Goal: Information Seeking & Learning: Learn about a topic

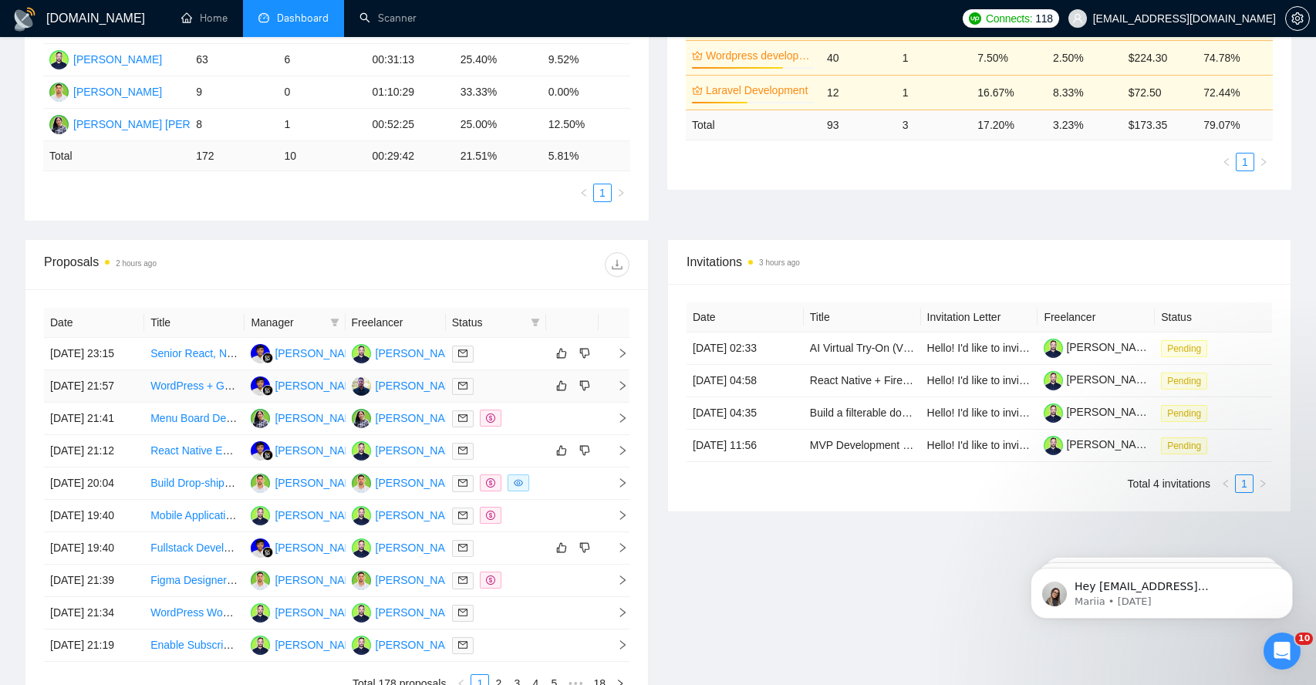
scroll to position [343, 0]
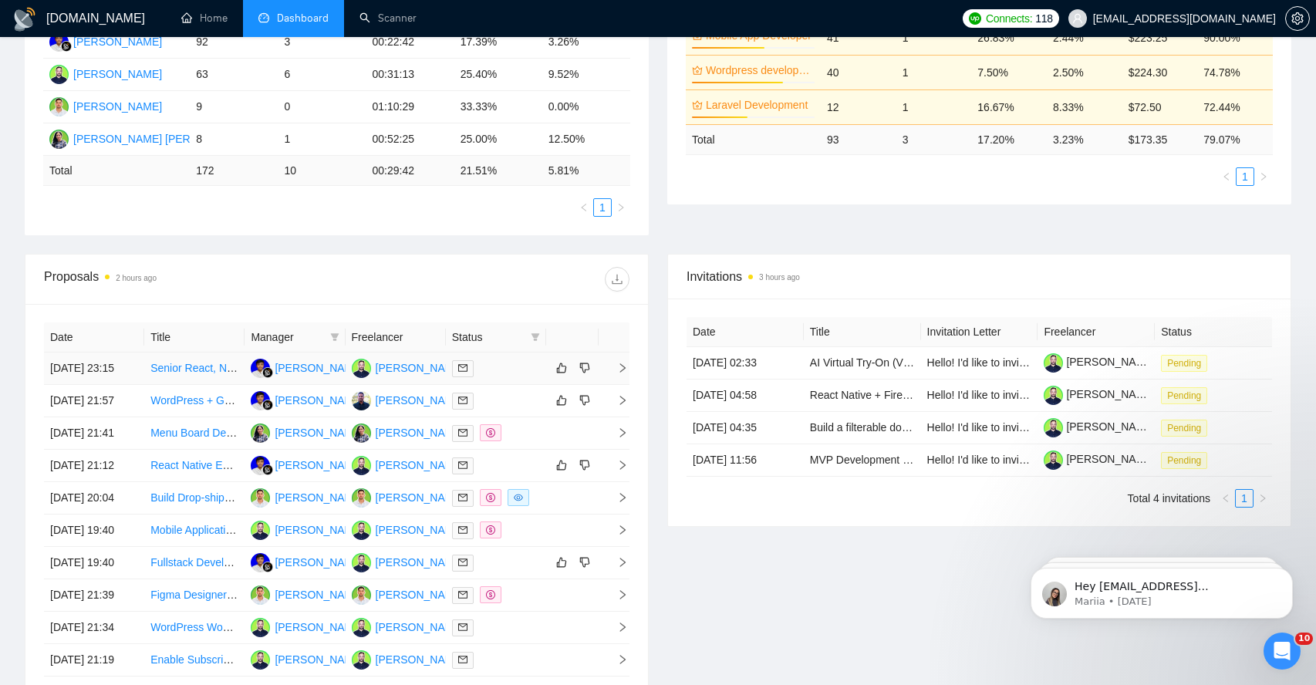
click at [615, 373] on span "right" at bounding box center [616, 368] width 23 height 11
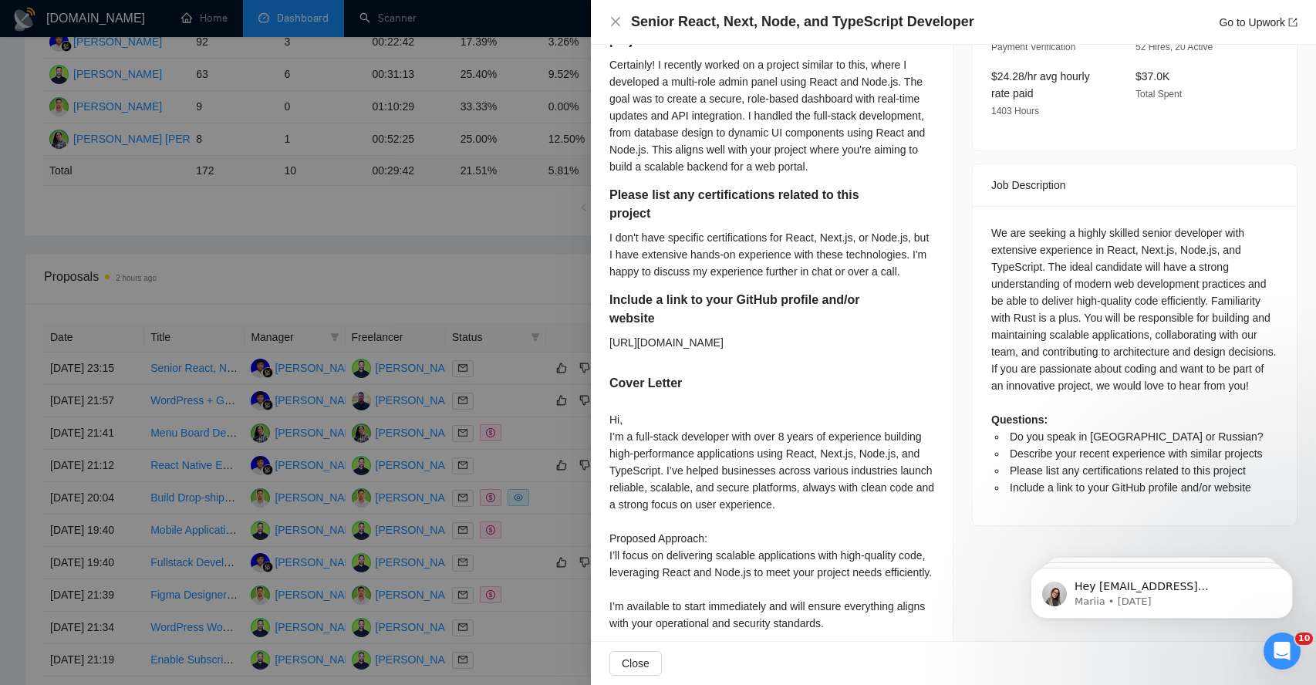
scroll to position [527, 0]
click at [1054, 231] on div "We are seeking a highly skilled senior developer with extensive experience in R…" at bounding box center [1134, 359] width 287 height 272
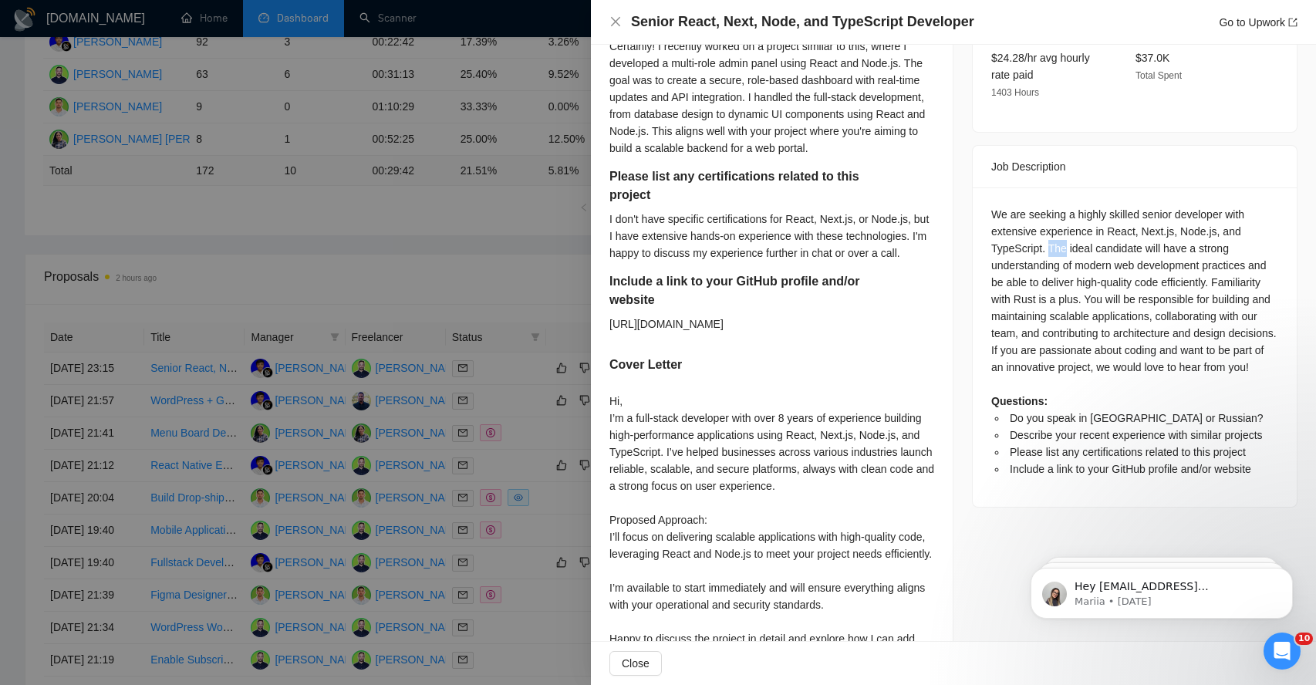
scroll to position [545, 0]
click at [1034, 231] on div "We are seeking a highly skilled senior developer with extensive experience in R…" at bounding box center [1134, 340] width 287 height 272
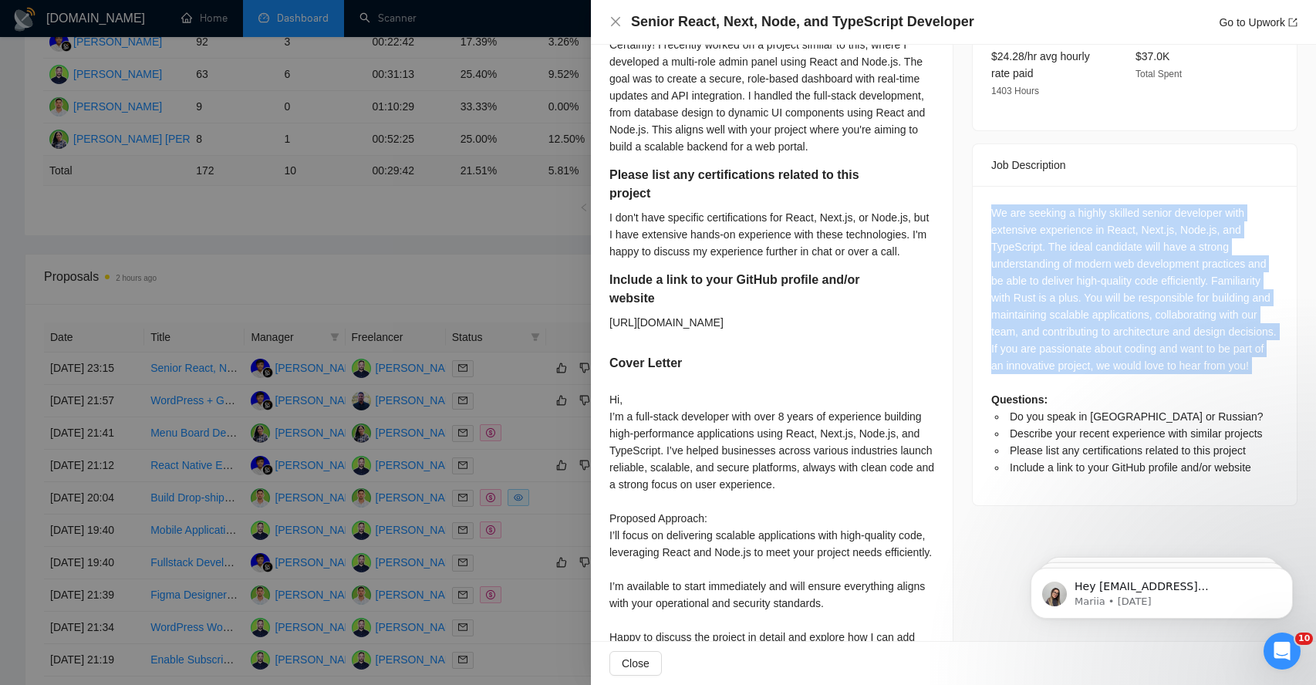
click at [1034, 231] on div "We are seeking a highly skilled senior developer with extensive experience in R…" at bounding box center [1134, 340] width 287 height 272
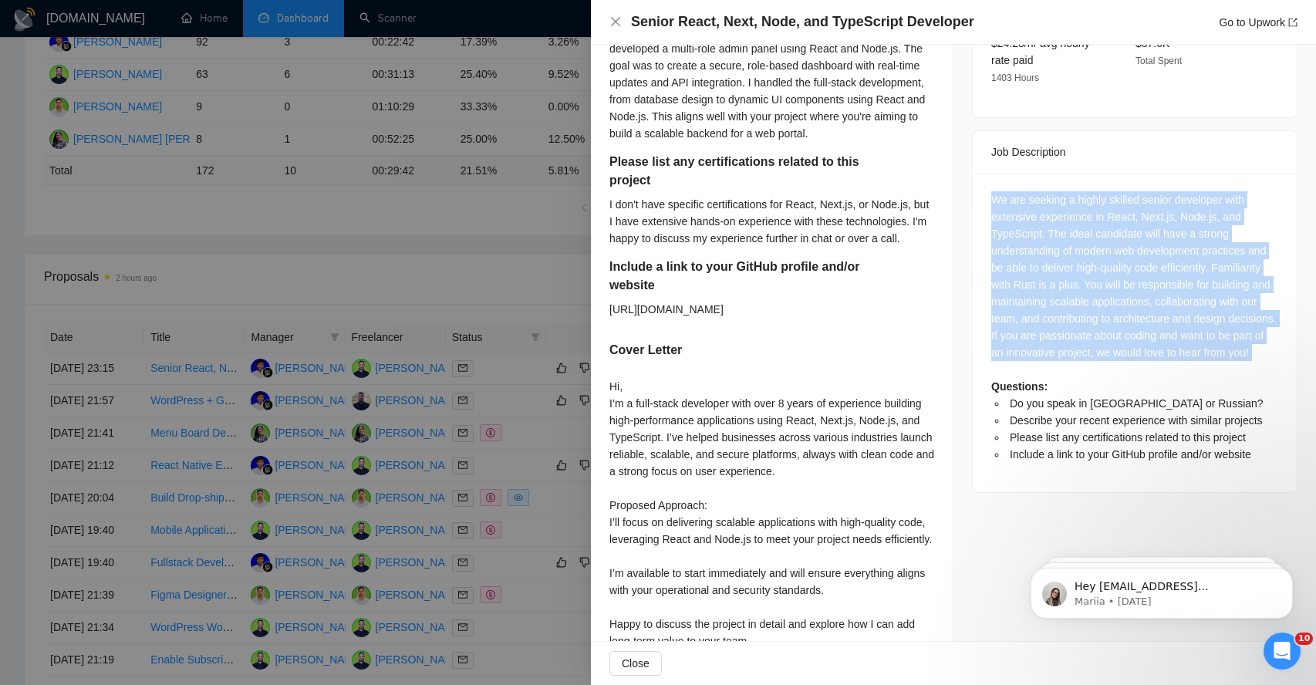
click at [1034, 232] on div "We are seeking a highly skilled senior developer with extensive experience in R…" at bounding box center [1134, 327] width 287 height 272
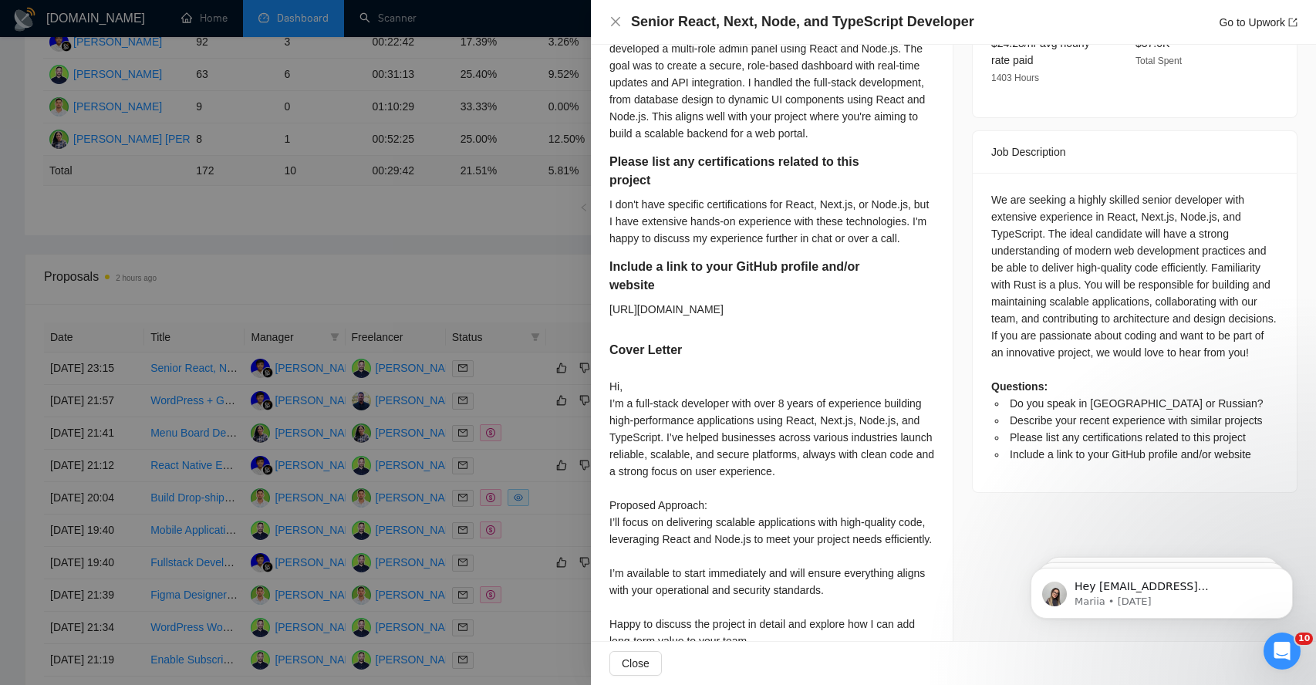
click at [1034, 241] on div "We are seeking a highly skilled senior developer with extensive experience in R…" at bounding box center [1134, 327] width 287 height 272
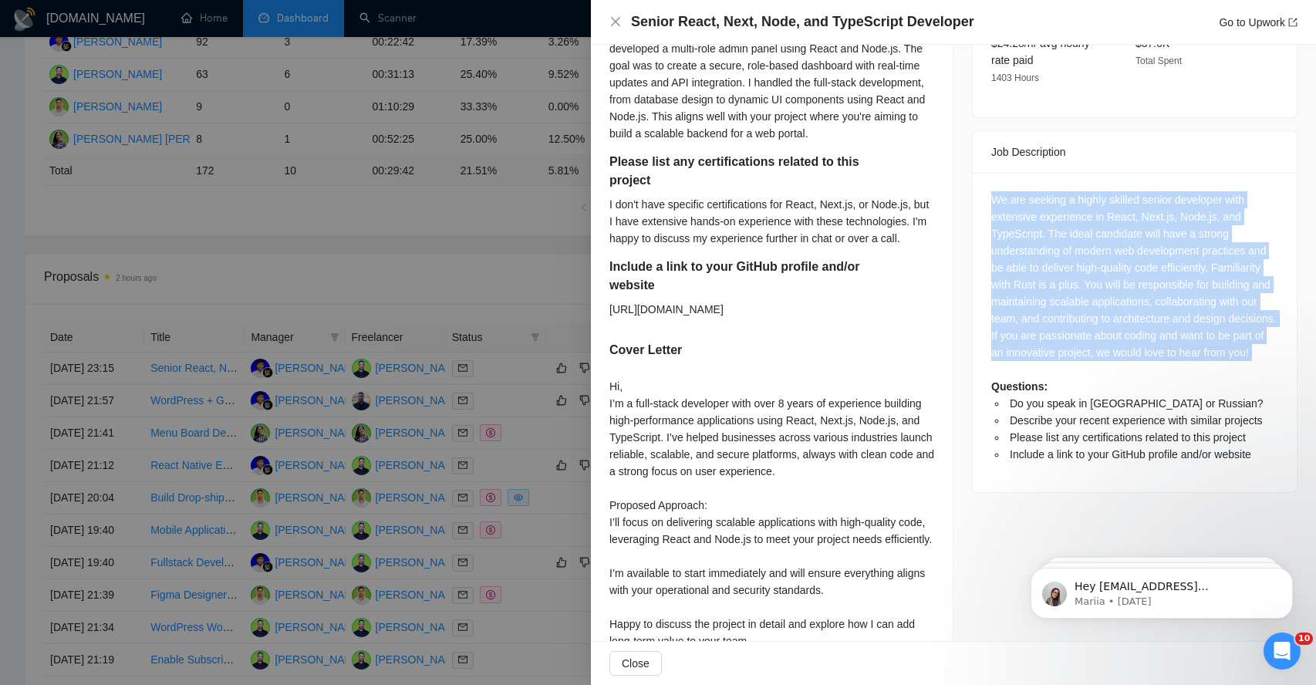
click at [1034, 241] on div "We are seeking a highly skilled senior developer with extensive experience in R…" at bounding box center [1134, 327] width 287 height 272
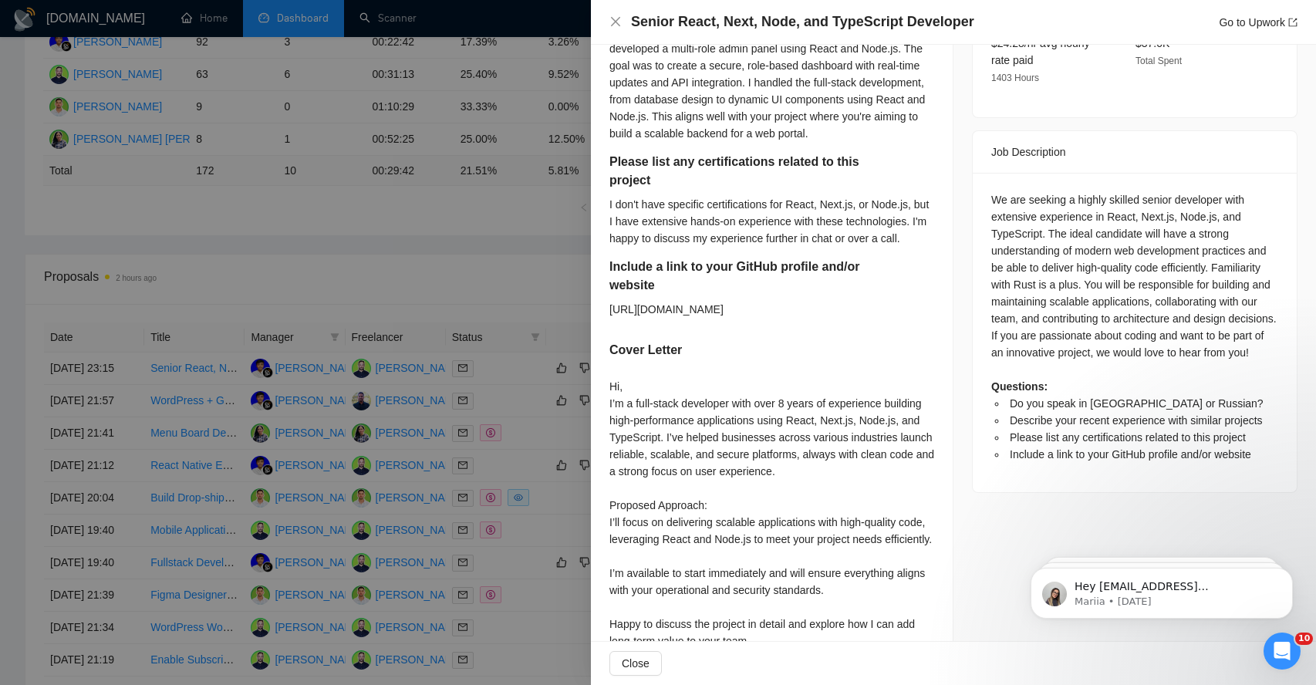
click at [1029, 262] on div "We are seeking a highly skilled senior developer with extensive experience in R…" at bounding box center [1134, 327] width 287 height 272
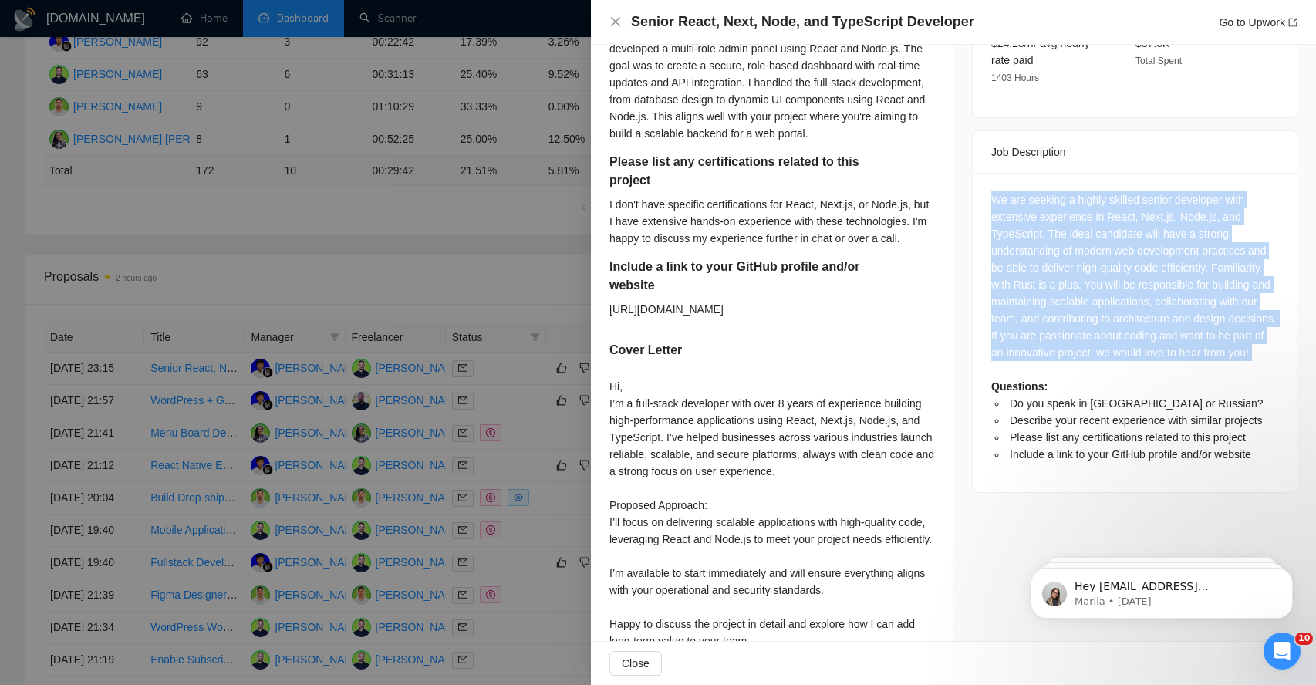
click at [1029, 262] on div "We are seeking a highly skilled senior developer with extensive experience in R…" at bounding box center [1134, 327] width 287 height 272
click at [1026, 287] on div "We are seeking a highly skilled senior developer with extensive experience in R…" at bounding box center [1134, 327] width 287 height 272
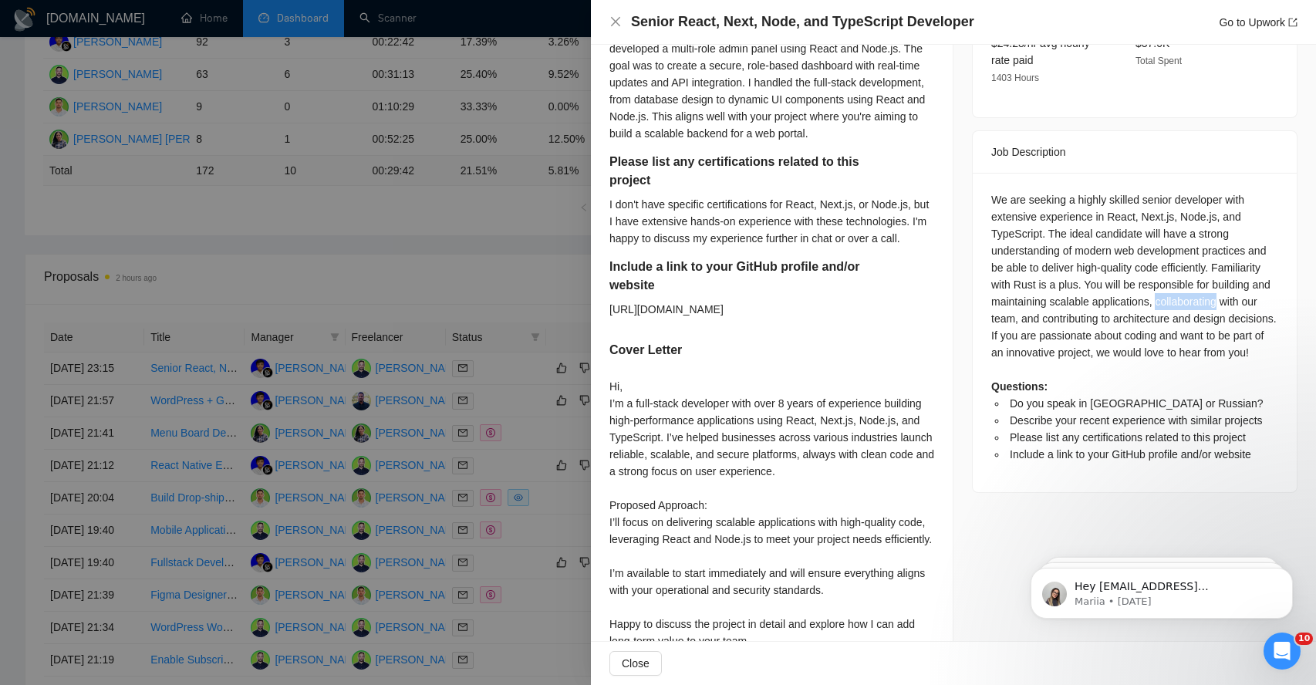
click at [1026, 287] on div "We are seeking a highly skilled senior developer with extensive experience in R…" at bounding box center [1134, 327] width 287 height 272
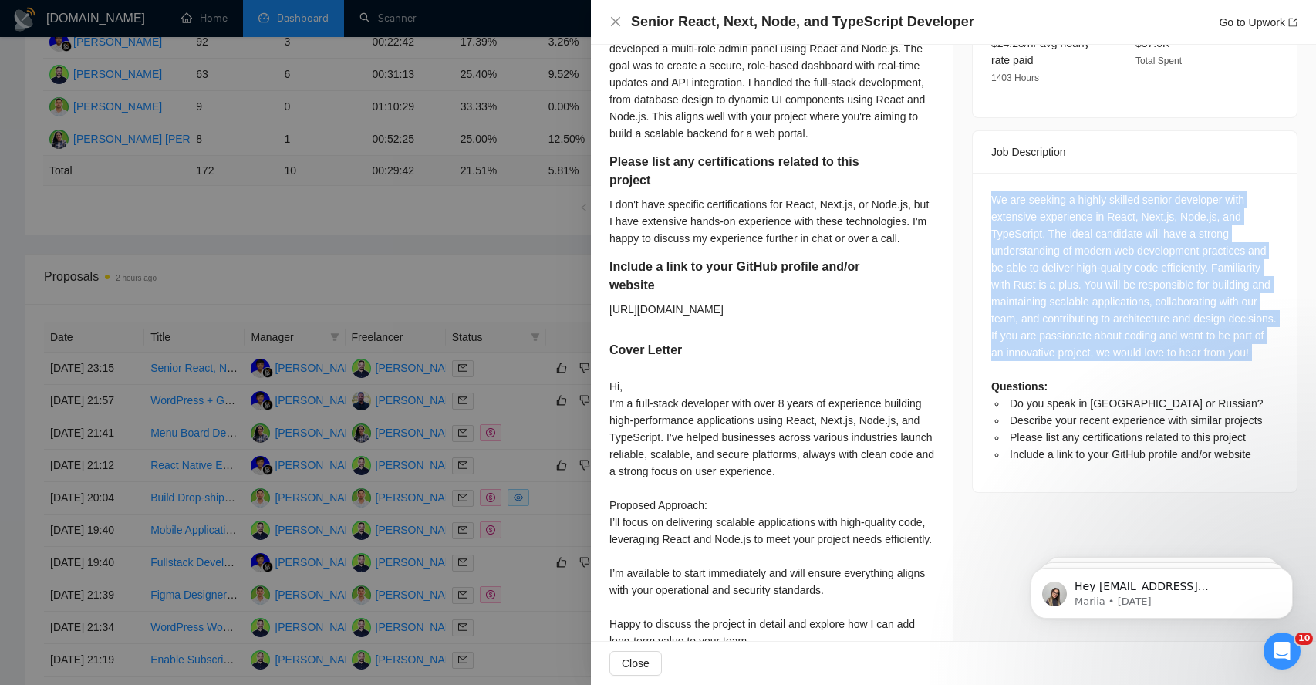
click at [1026, 287] on div "We are seeking a highly skilled senior developer with extensive experience in R…" at bounding box center [1134, 327] width 287 height 272
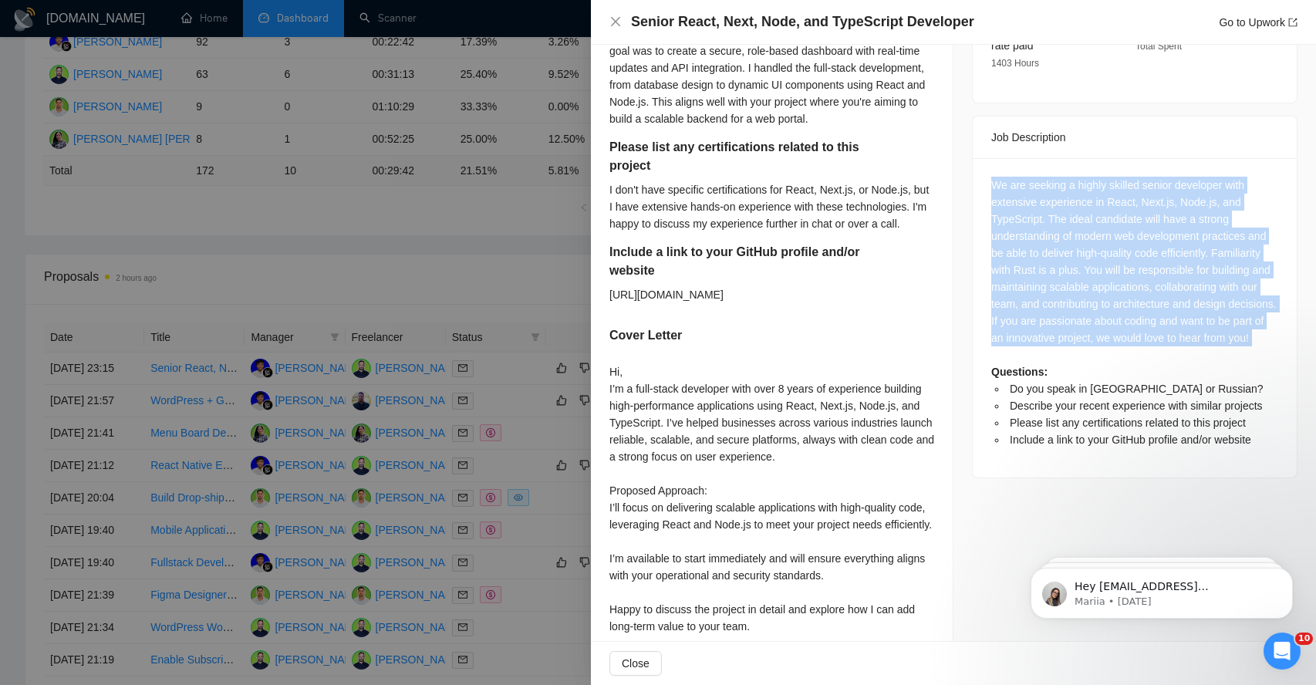
scroll to position [579, 0]
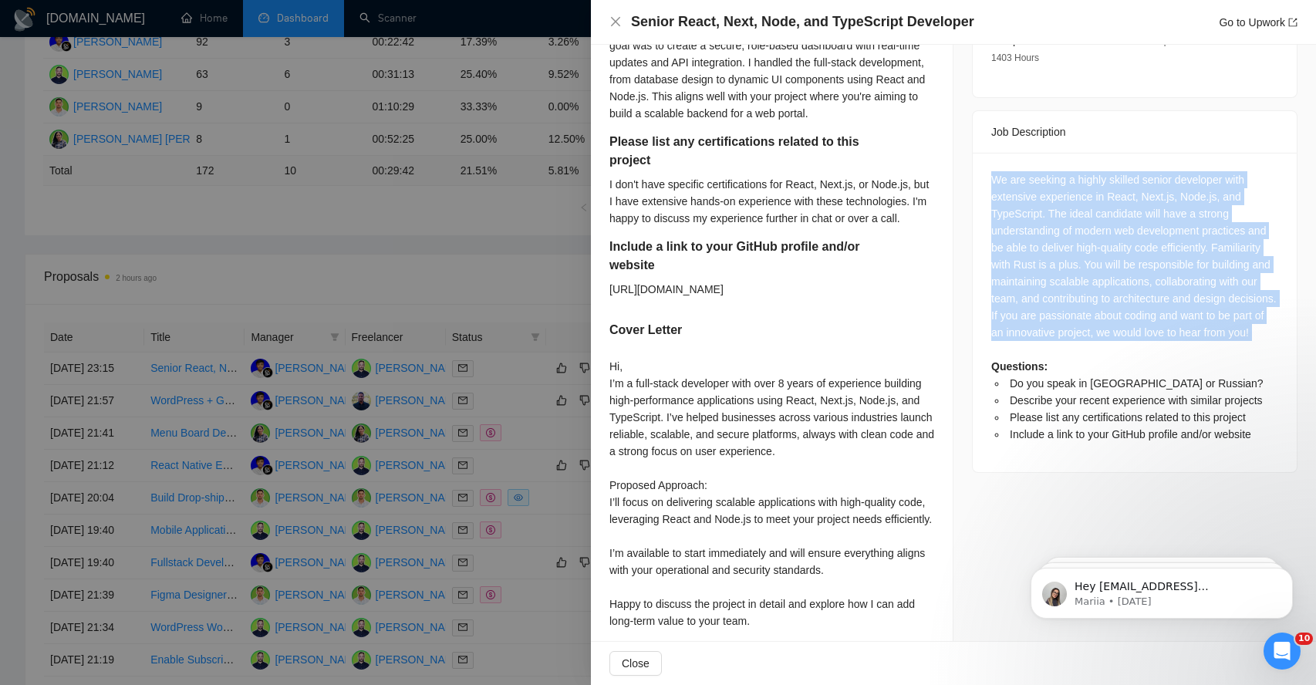
click at [1026, 287] on div "We are seeking a highly skilled senior developer with extensive experience in R…" at bounding box center [1134, 307] width 287 height 272
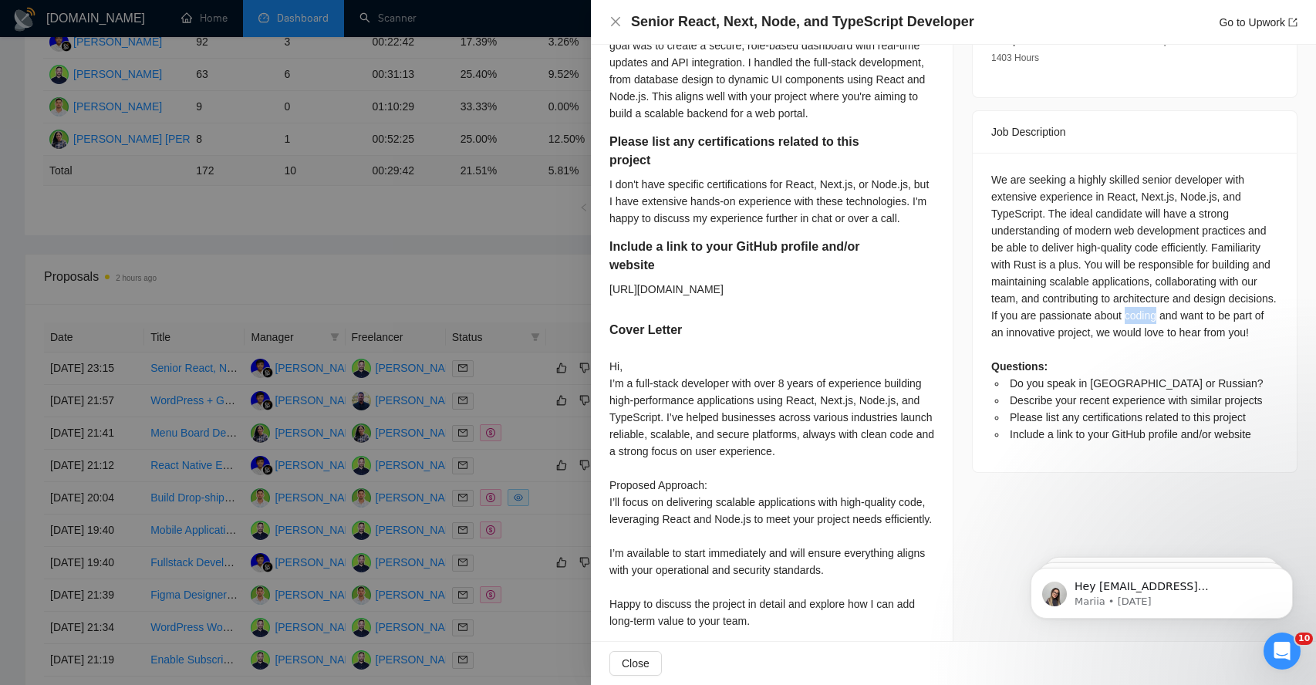
click at [1026, 287] on div "We are seeking a highly skilled senior developer with extensive experience in R…" at bounding box center [1134, 307] width 287 height 272
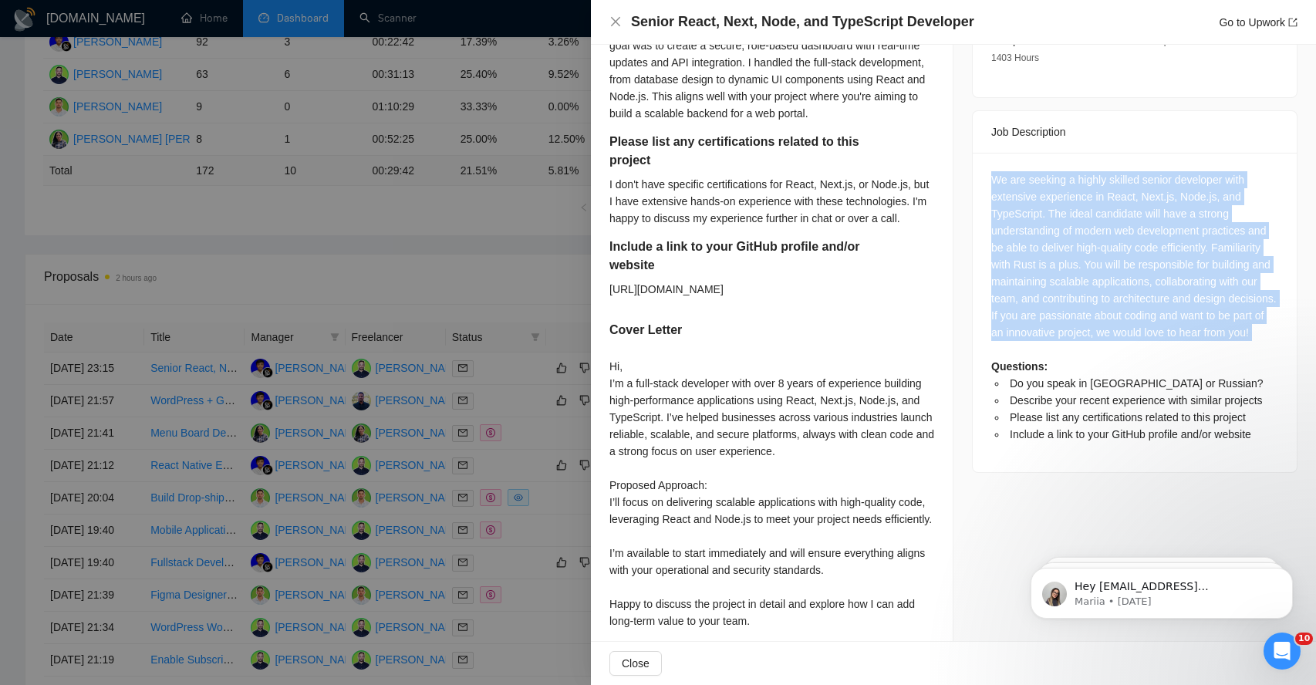
click at [1026, 287] on div "We are seeking a highly skilled senior developer with extensive experience in R…" at bounding box center [1134, 307] width 287 height 272
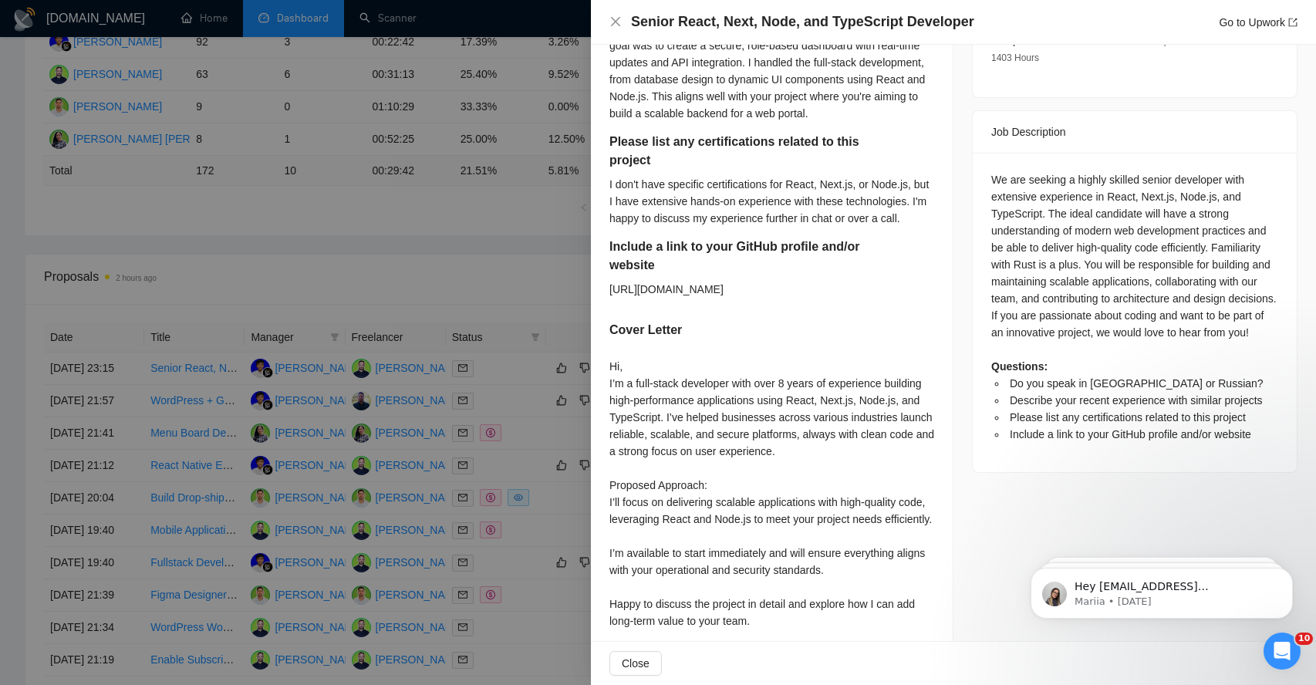
click at [1022, 375] on li "Do you speak in [GEOGRAPHIC_DATA] or Russian?" at bounding box center [1143, 383] width 272 height 17
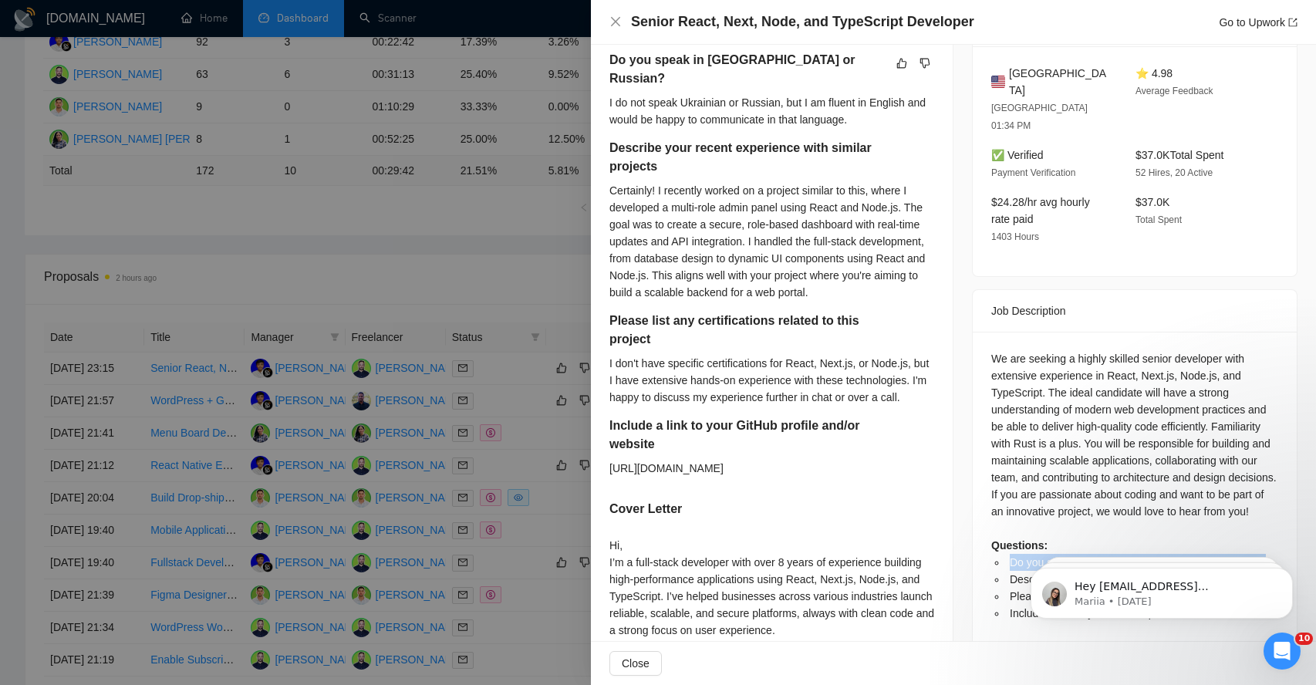
scroll to position [238, 0]
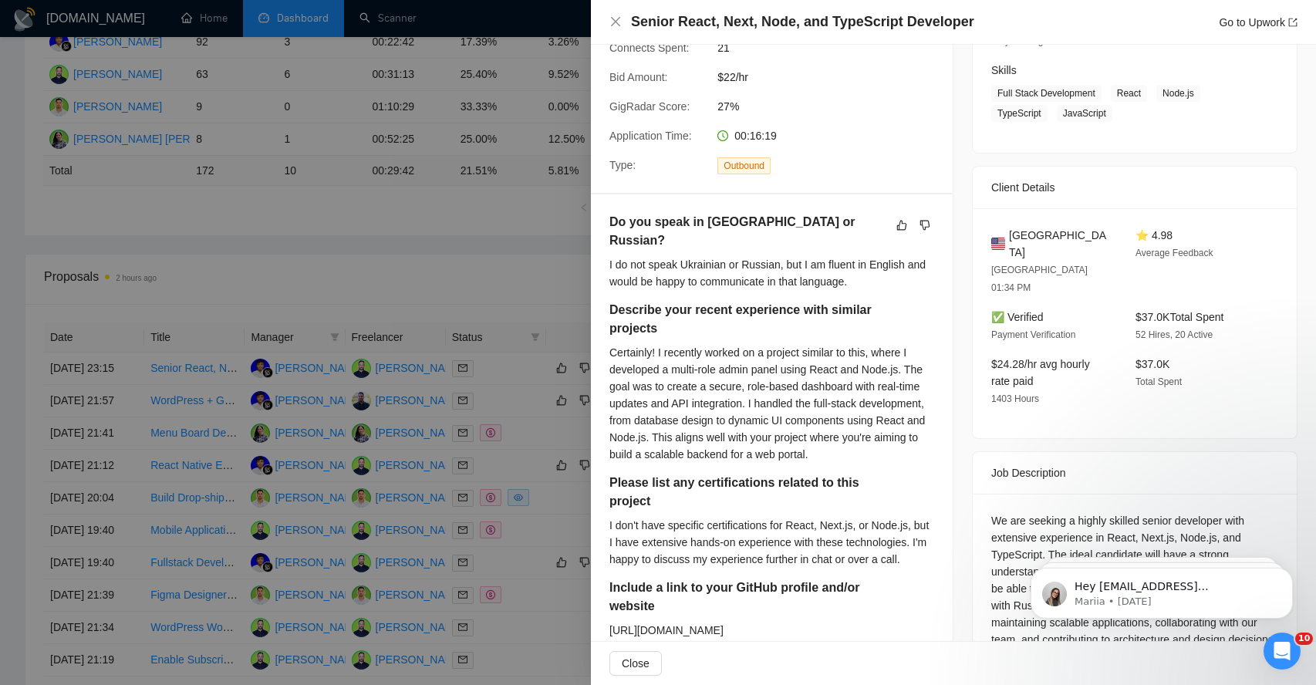
click at [650, 257] on div "I do not speak Ukrainian or Russian, but I am fluent in English and would be ha…" at bounding box center [771, 273] width 325 height 34
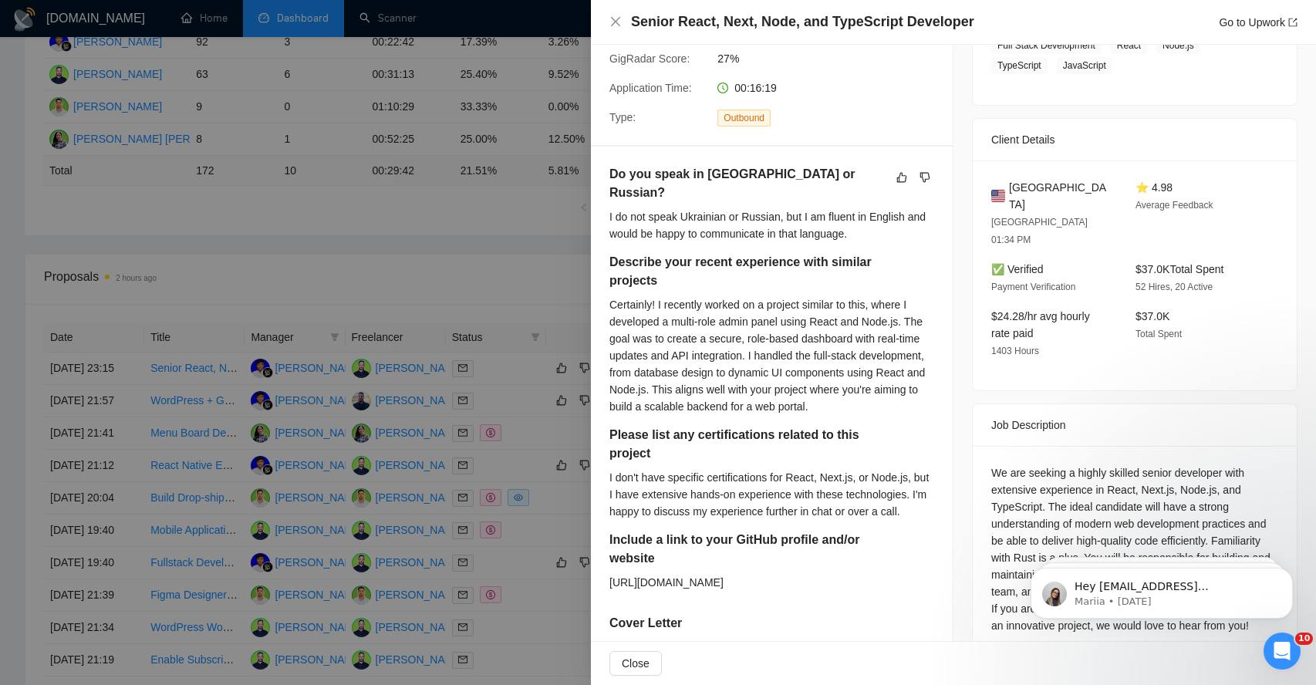
click at [641, 258] on h5 "Describe your recent experience with similar projects" at bounding box center [747, 271] width 276 height 37
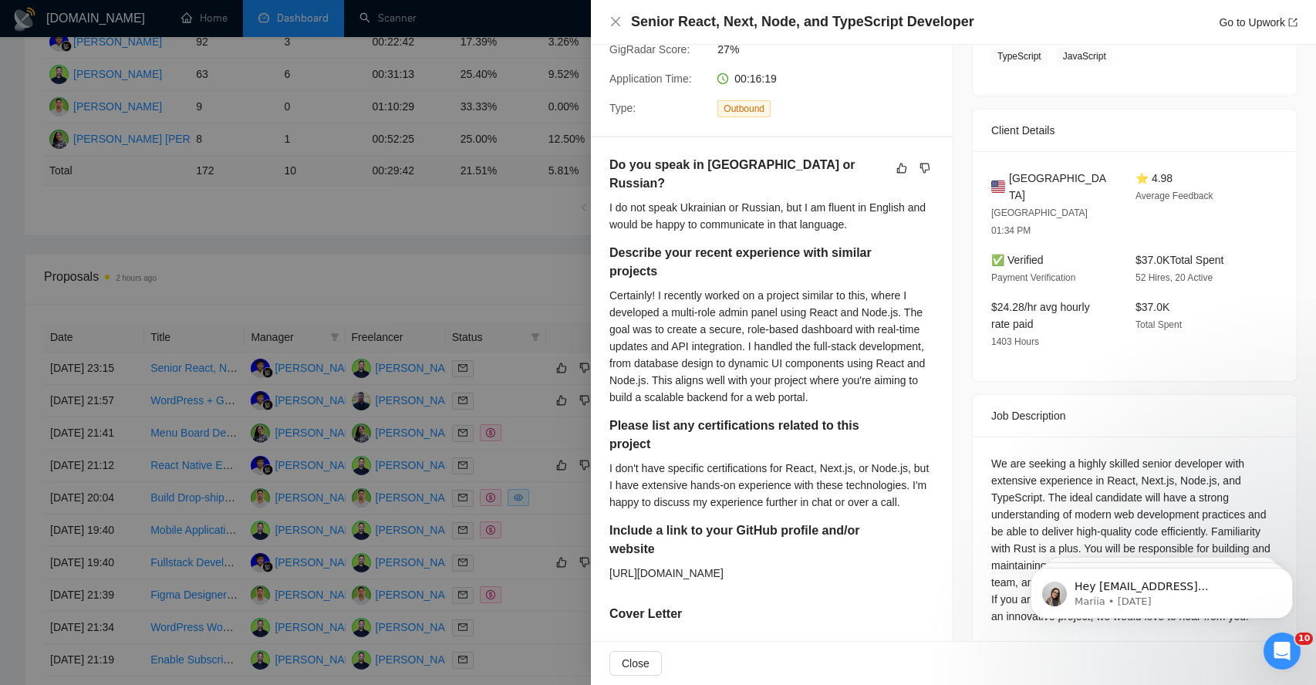
click at [650, 287] on div "Certainly! I recently worked on a project similar to this, where I developed a …" at bounding box center [771, 346] width 325 height 119
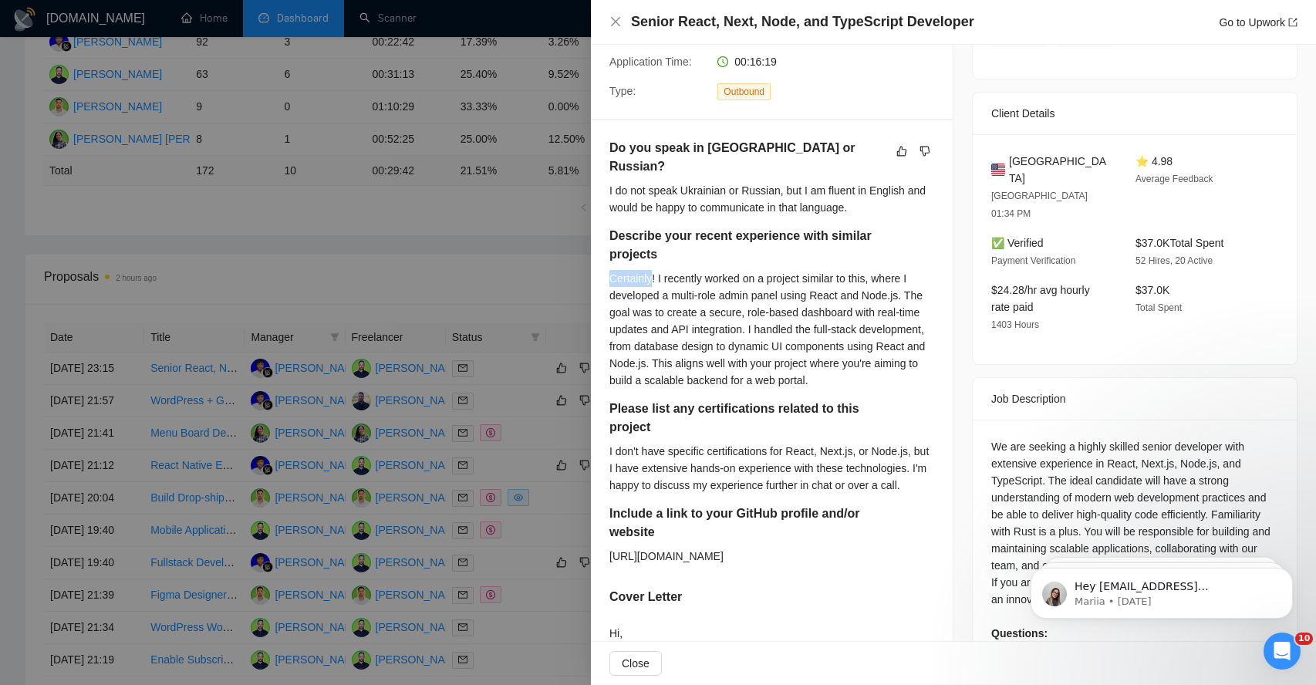
scroll to position [313, 0]
click at [647, 300] on div "Certainly! I recently worked on a project similar to this, where I developed a …" at bounding box center [771, 327] width 325 height 119
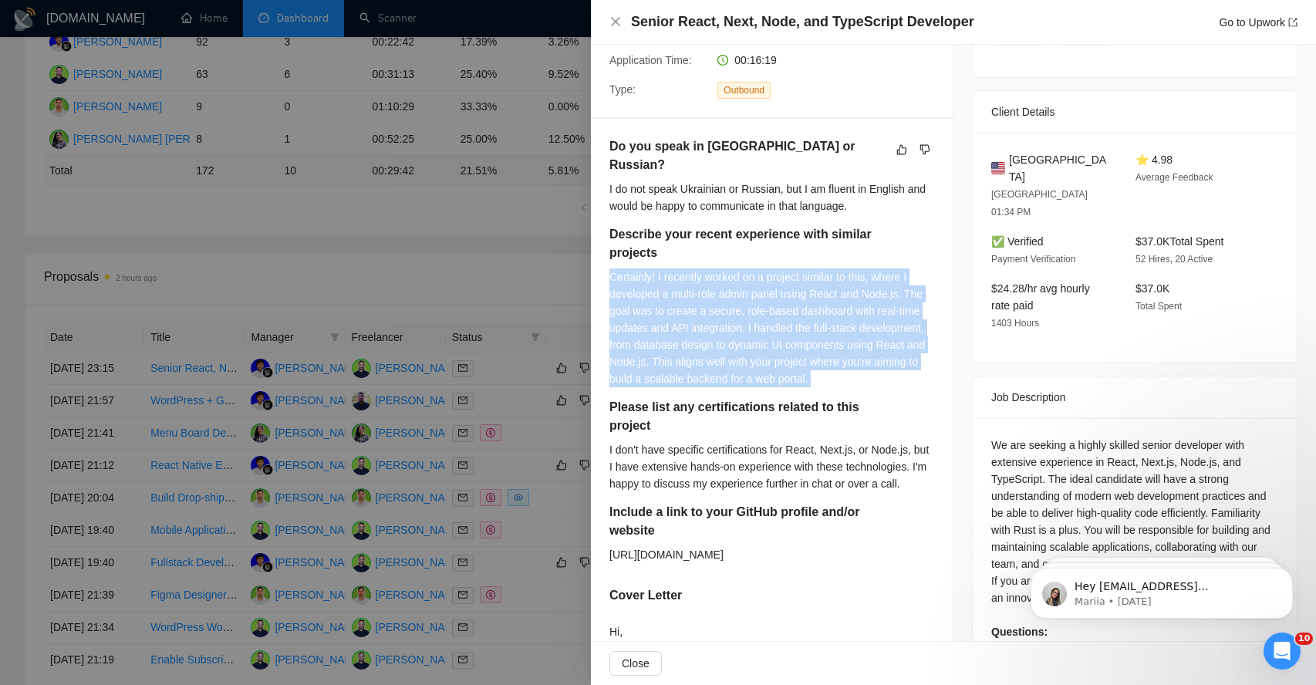
click at [647, 300] on div "Certainly! I recently worked on a project similar to this, where I developed a …" at bounding box center [771, 327] width 325 height 119
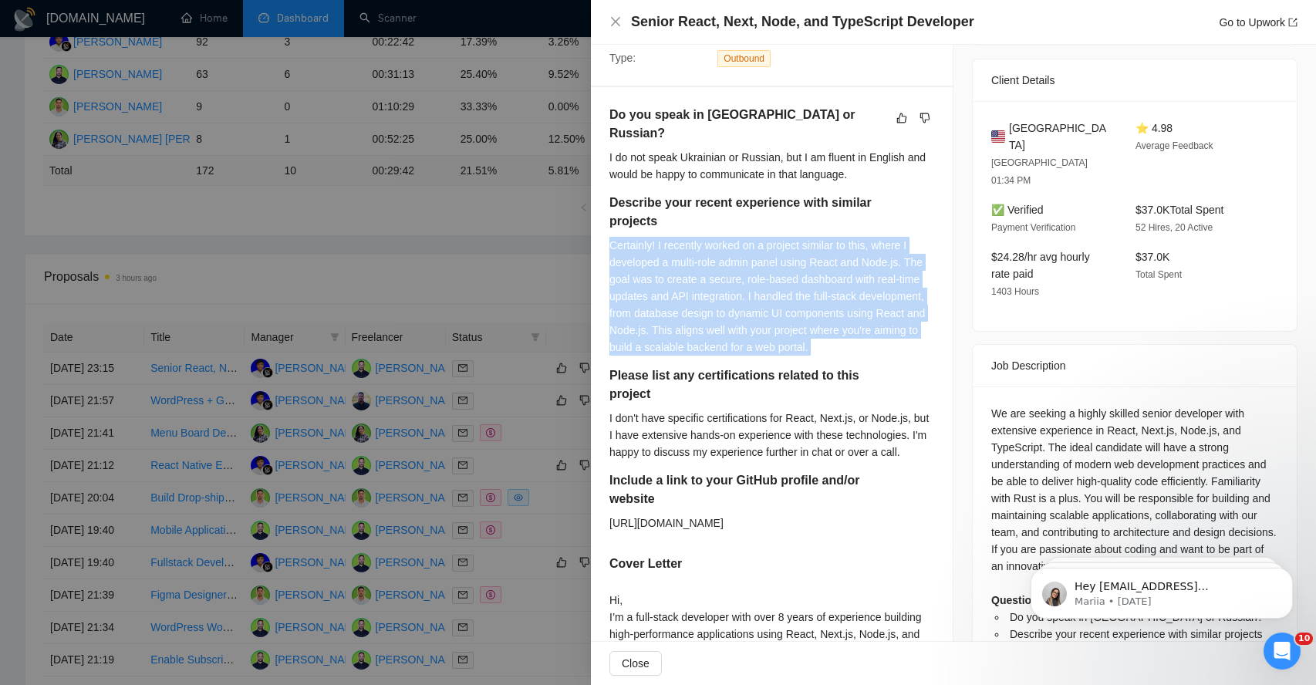
scroll to position [348, 0]
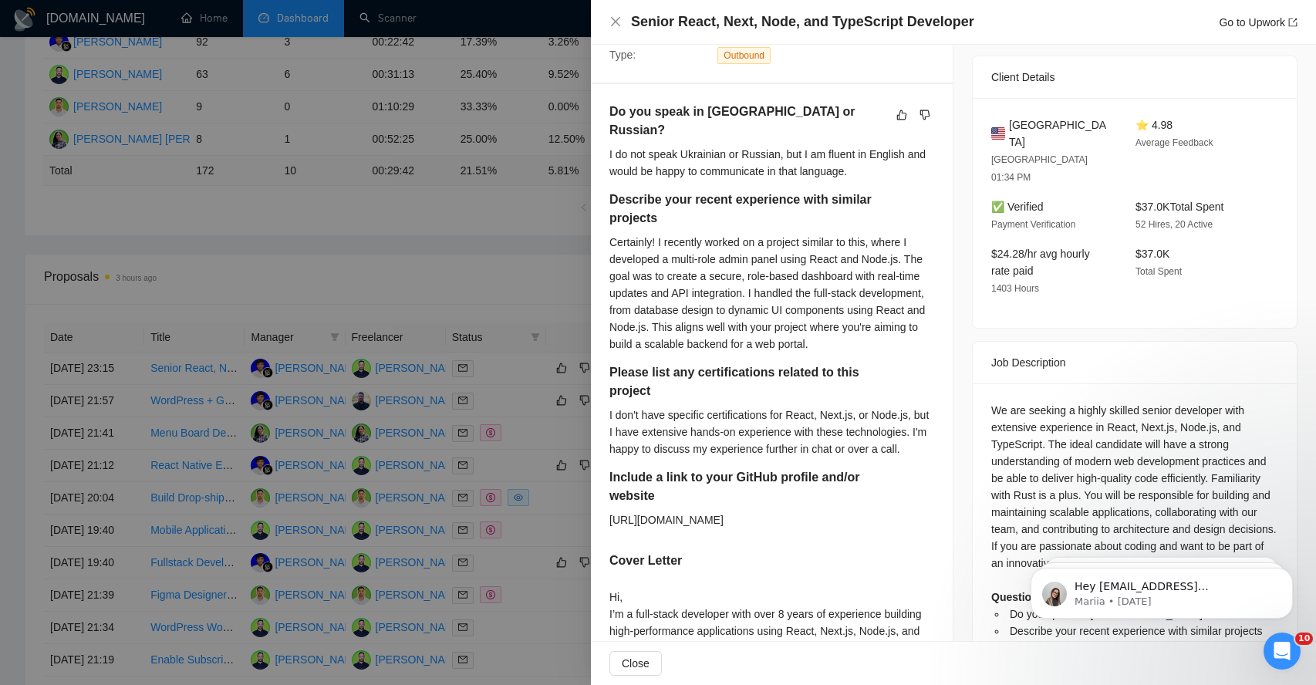
click at [650, 407] on div "I don't have specific certifications for React, Next.js, or Node.js, but I have…" at bounding box center [771, 432] width 325 height 51
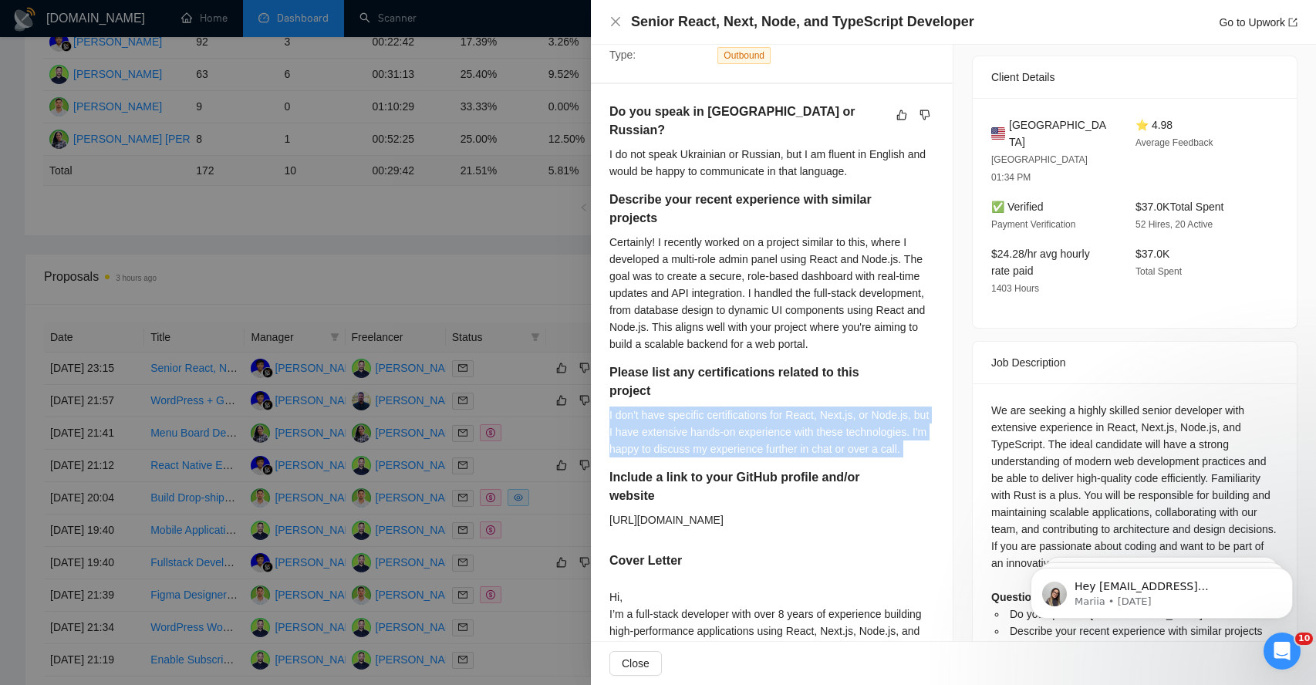
click at [650, 407] on div "I don't have specific certifications for React, Next.js, or Node.js, but I have…" at bounding box center [771, 432] width 325 height 51
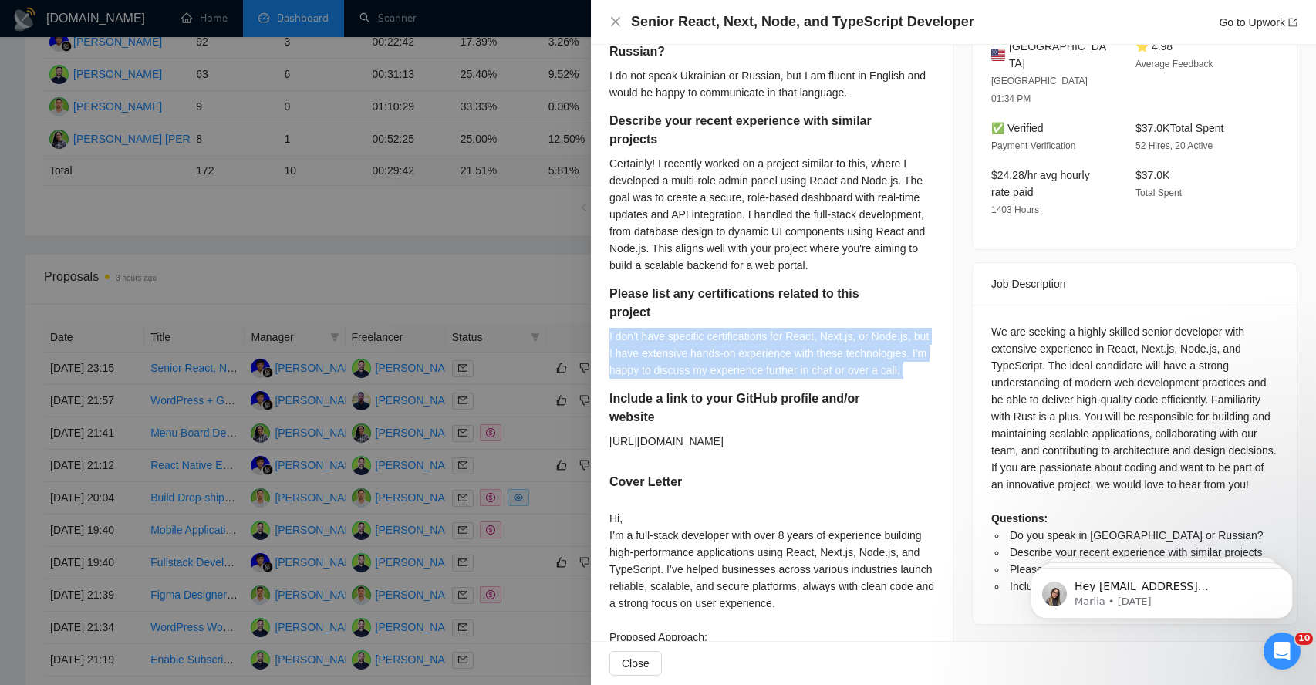
scroll to position [428, 0]
click at [660, 342] on div "I don't have specific certifications for React, Next.js, or Node.js, but I have…" at bounding box center [771, 351] width 325 height 51
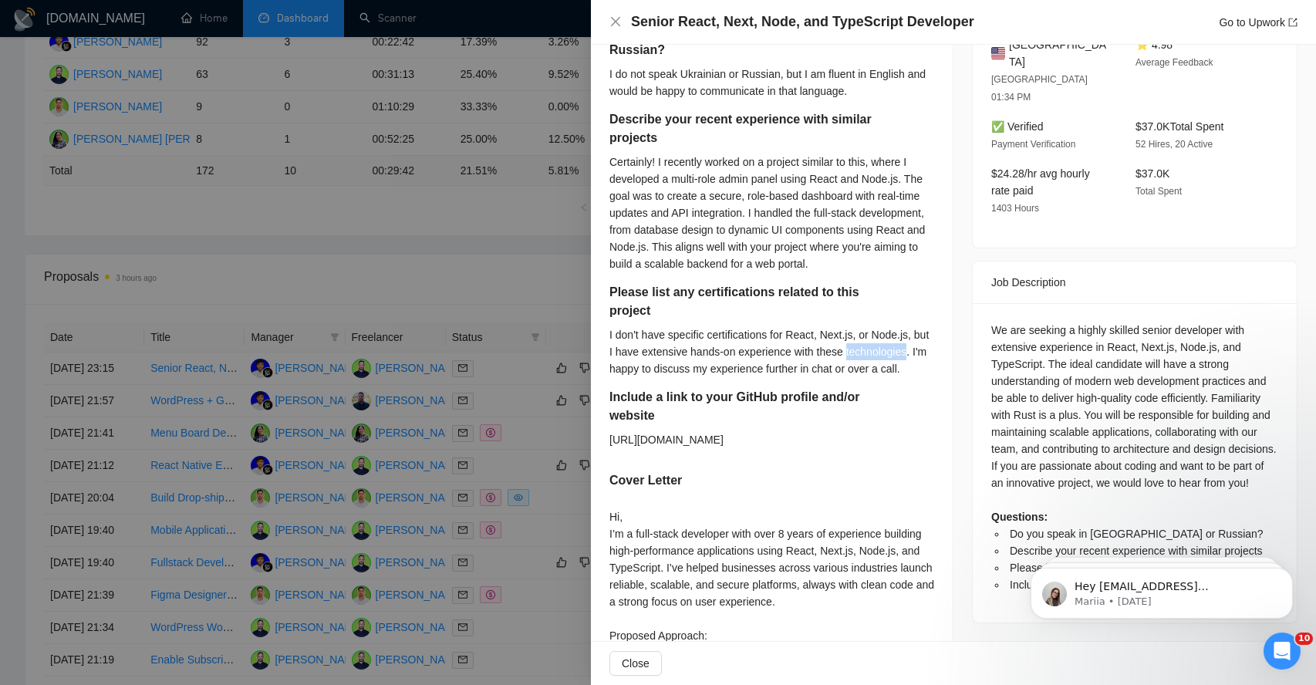
click at [660, 342] on div "I don't have specific certifications for React, Next.js, or Node.js, but I have…" at bounding box center [771, 351] width 325 height 51
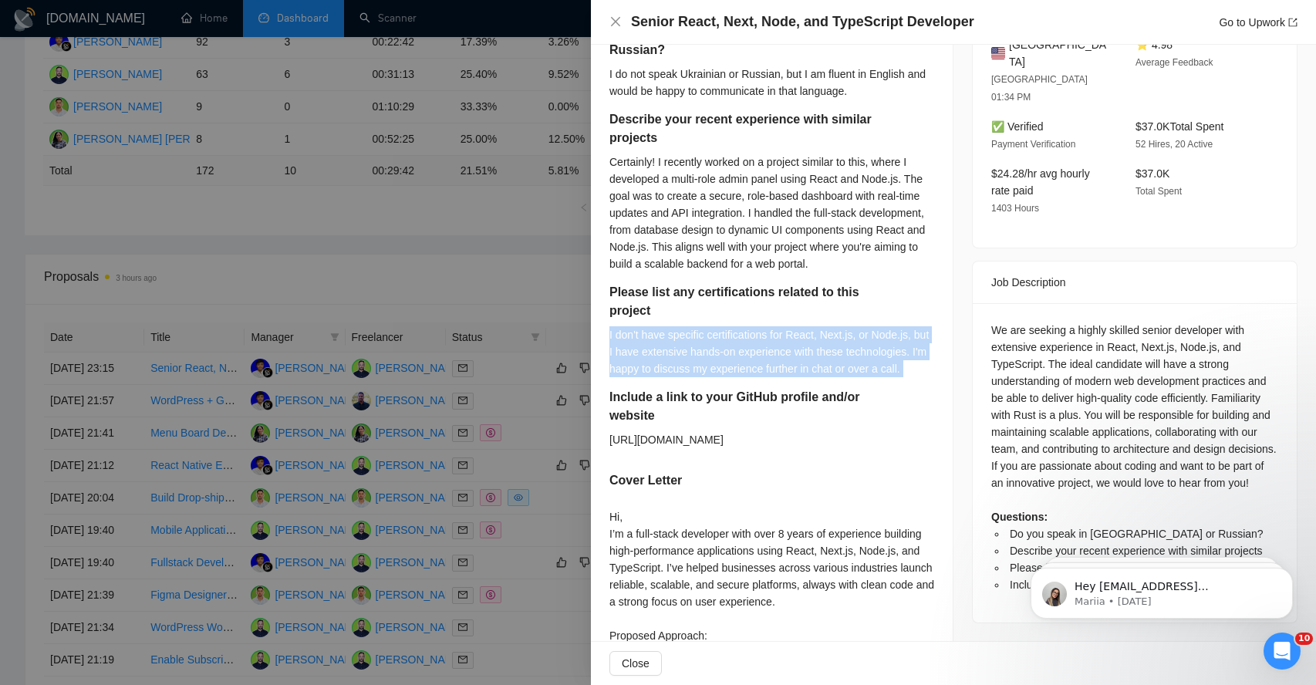
click at [660, 342] on div "I don't have specific certifications for React, Next.js, or Node.js, but I have…" at bounding box center [771, 351] width 325 height 51
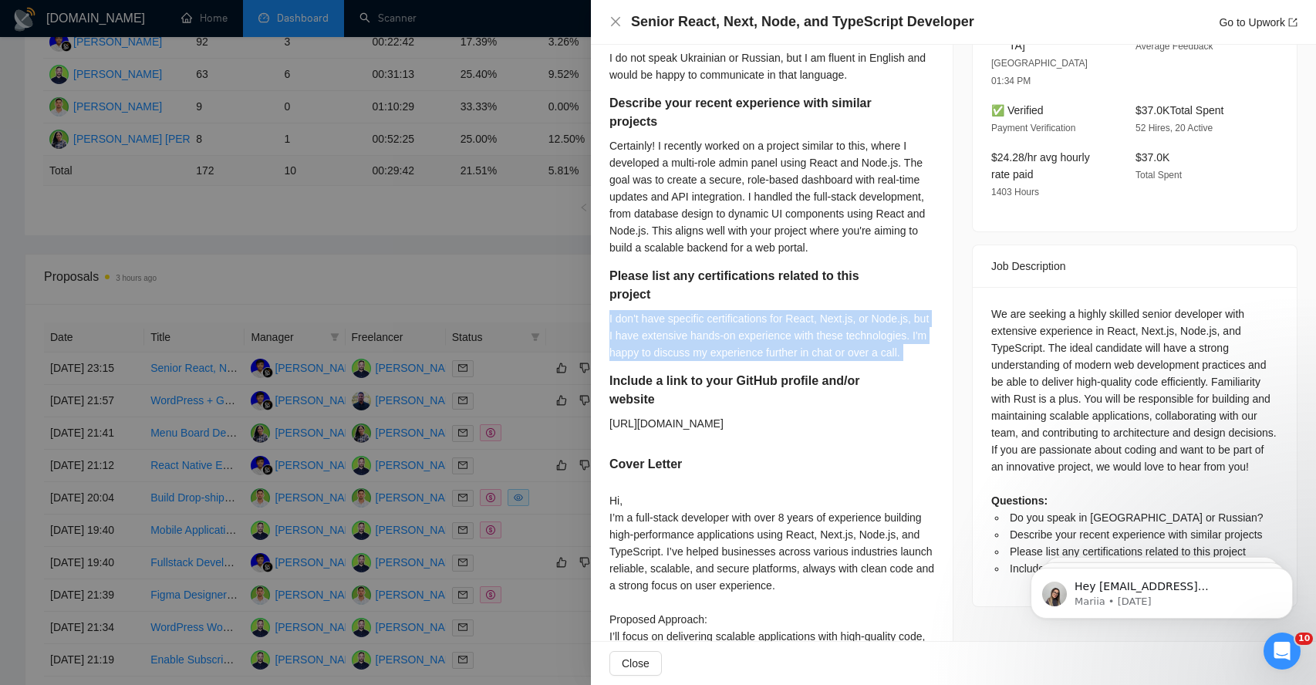
scroll to position [447, 0]
click at [655, 352] on div "I don't have specific certifications for React, Next.js, or Node.js, but I have…" at bounding box center [771, 333] width 325 height 51
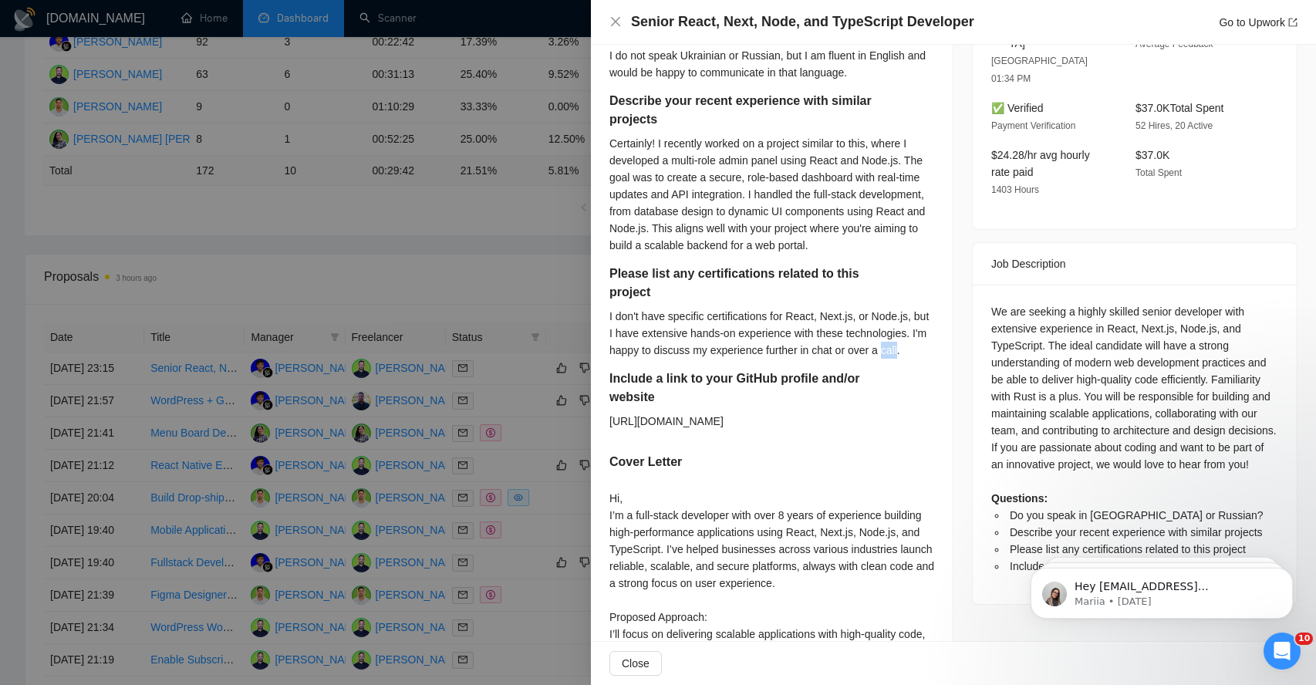
click at [655, 352] on div "I don't have specific certifications for React, Next.js, or Node.js, but I have…" at bounding box center [771, 333] width 325 height 51
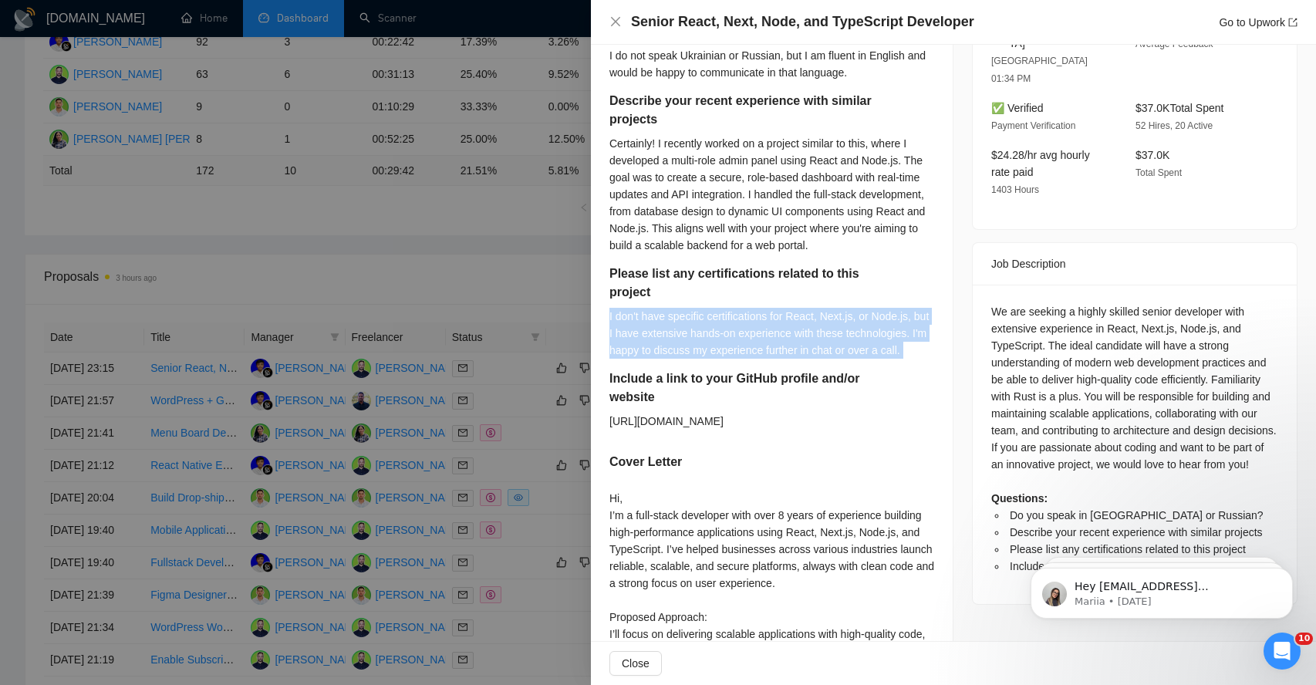
click at [655, 352] on div "I don't have specific certifications for React, Next.js, or Node.js, but I have…" at bounding box center [771, 333] width 325 height 51
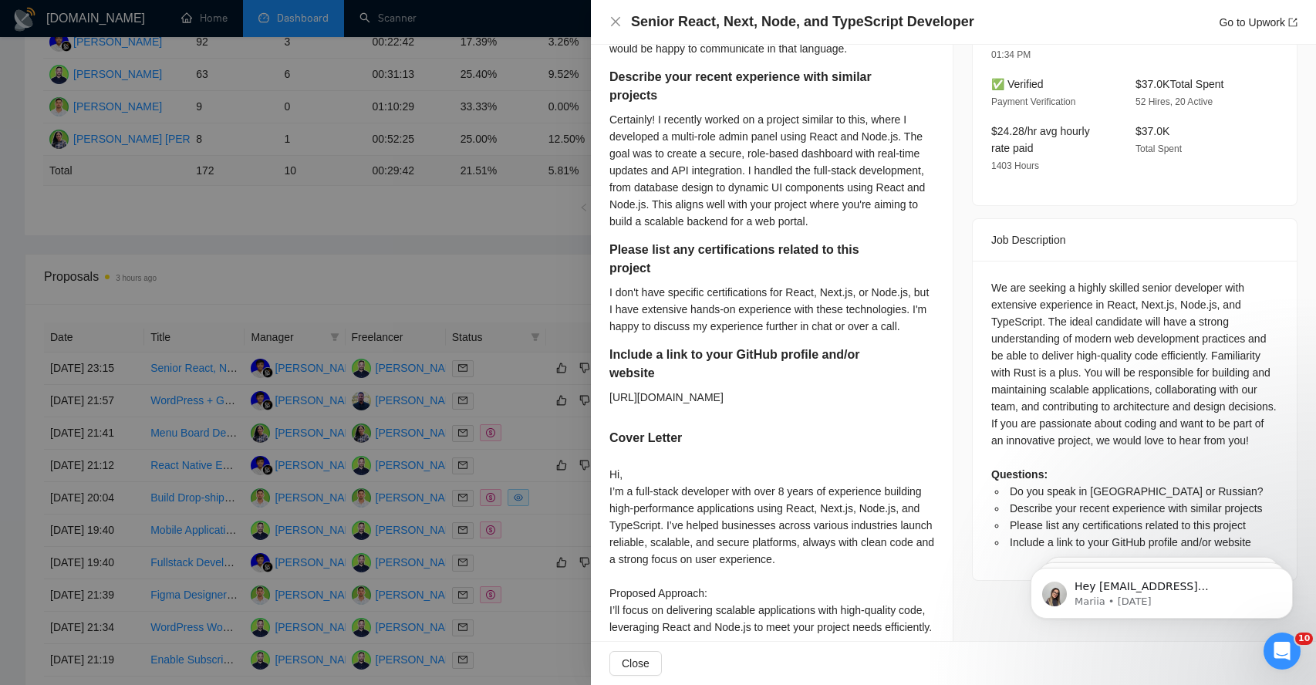
click at [651, 358] on h5 "Include a link to your GitHub profile and/or website" at bounding box center [736, 364] width 254 height 37
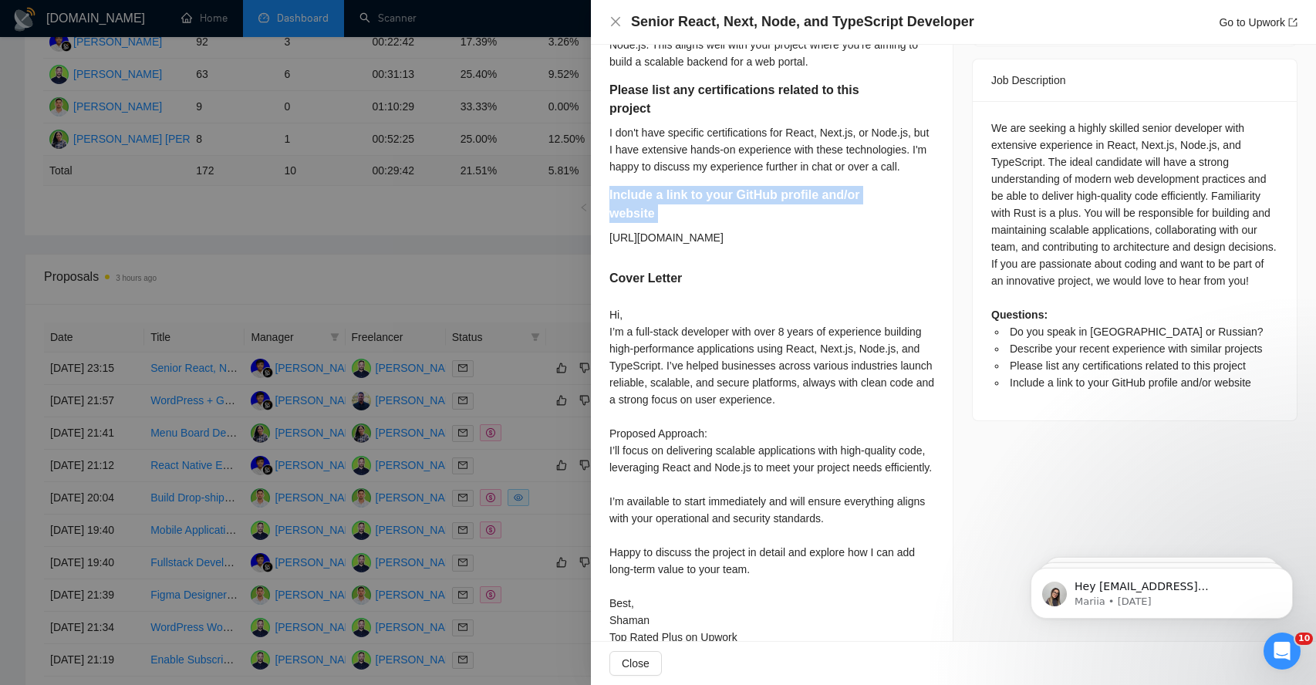
scroll to position [635, 0]
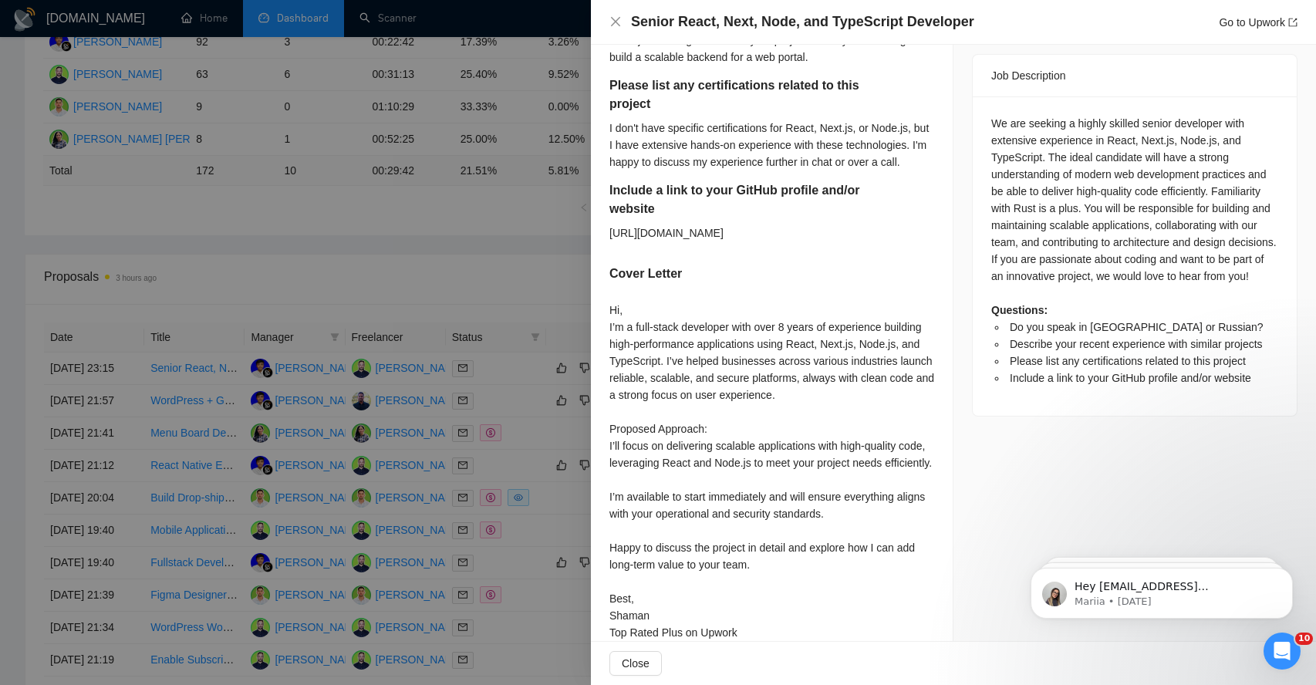
click at [652, 360] on div "Hi, I’m a full-stack developer with over 8 years of experience building high-pe…" at bounding box center [771, 471] width 325 height 339
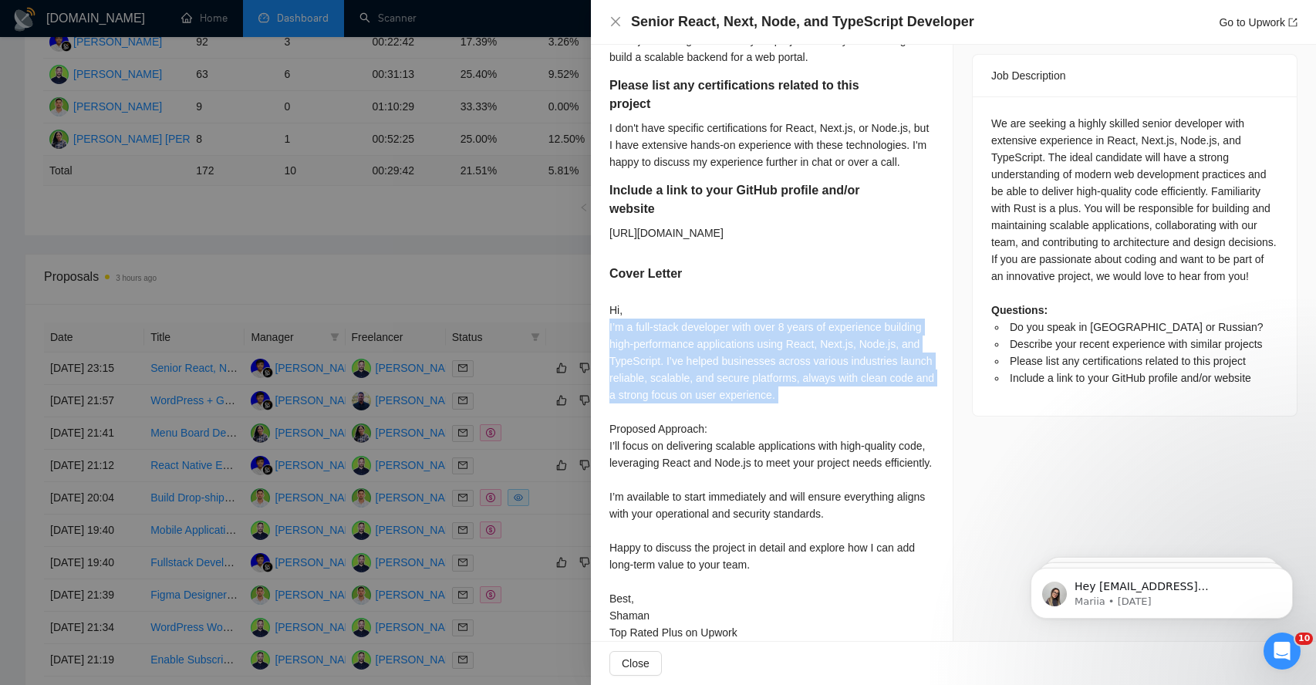
click at [652, 360] on div "Hi, I’m a full-stack developer with over 8 years of experience building high-pe…" at bounding box center [771, 471] width 325 height 339
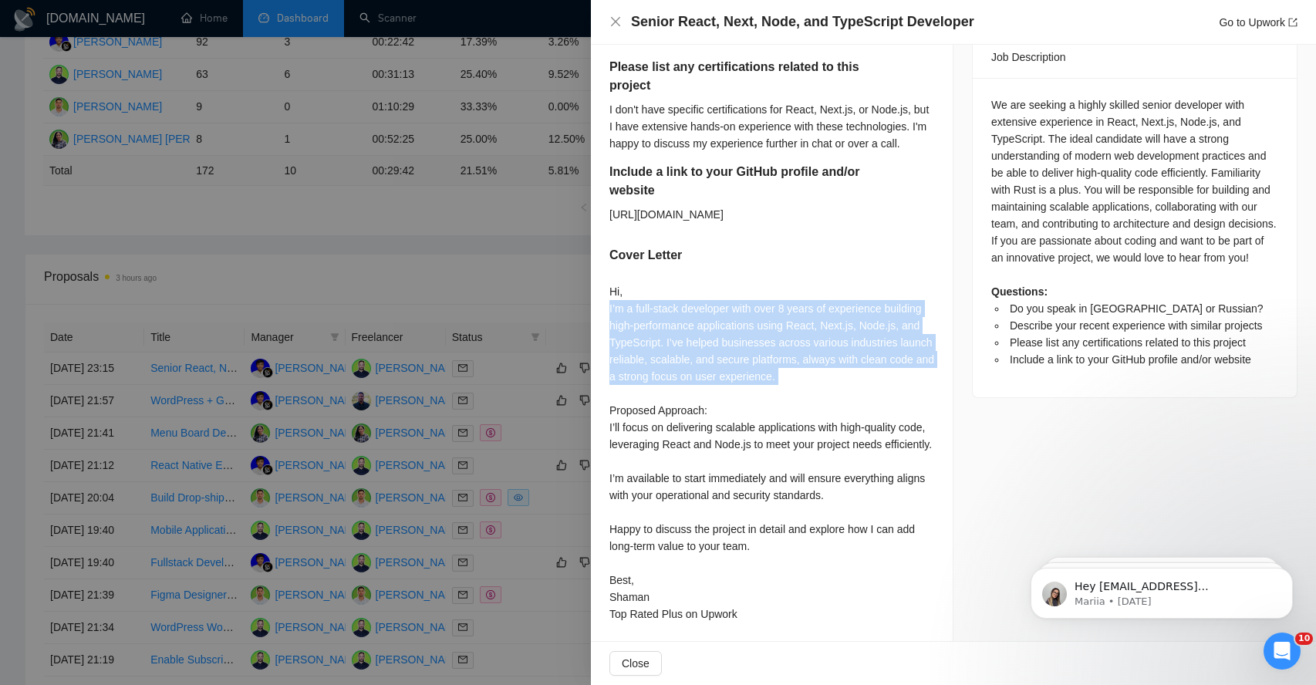
scroll to position [667, 0]
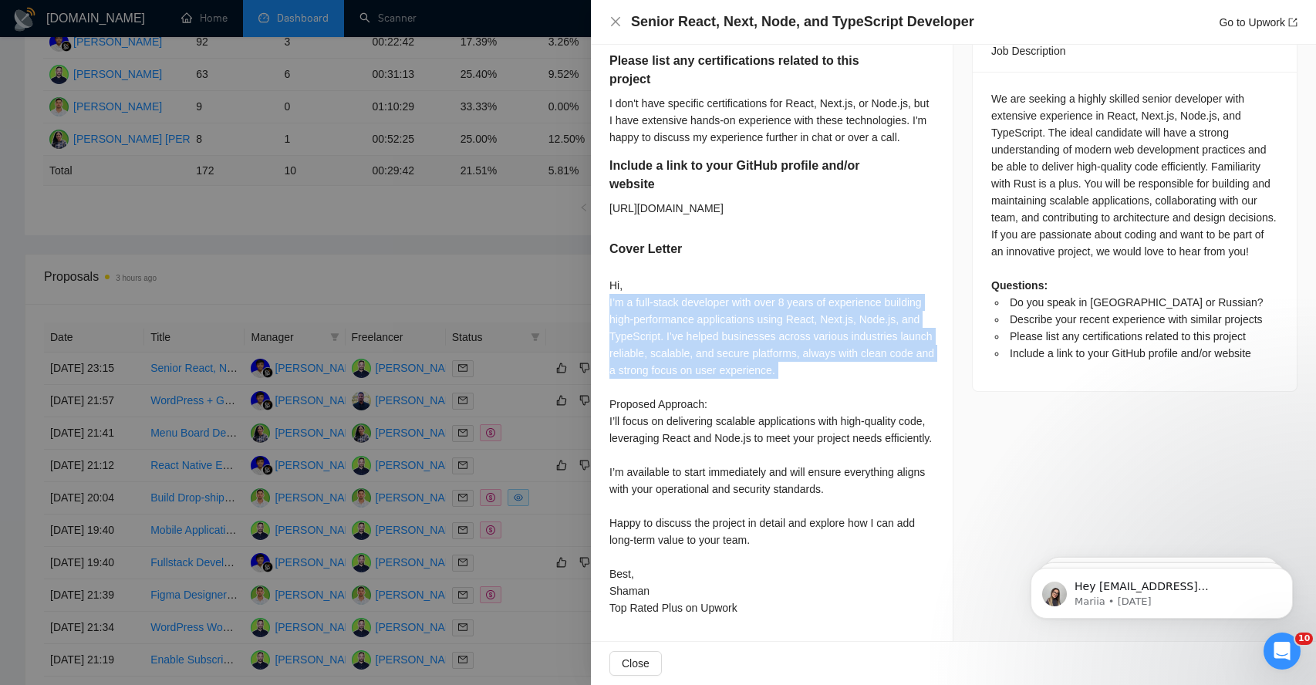
click at [684, 363] on div "Hi, I’m a full-stack developer with over 8 years of experience building high-pe…" at bounding box center [771, 446] width 325 height 339
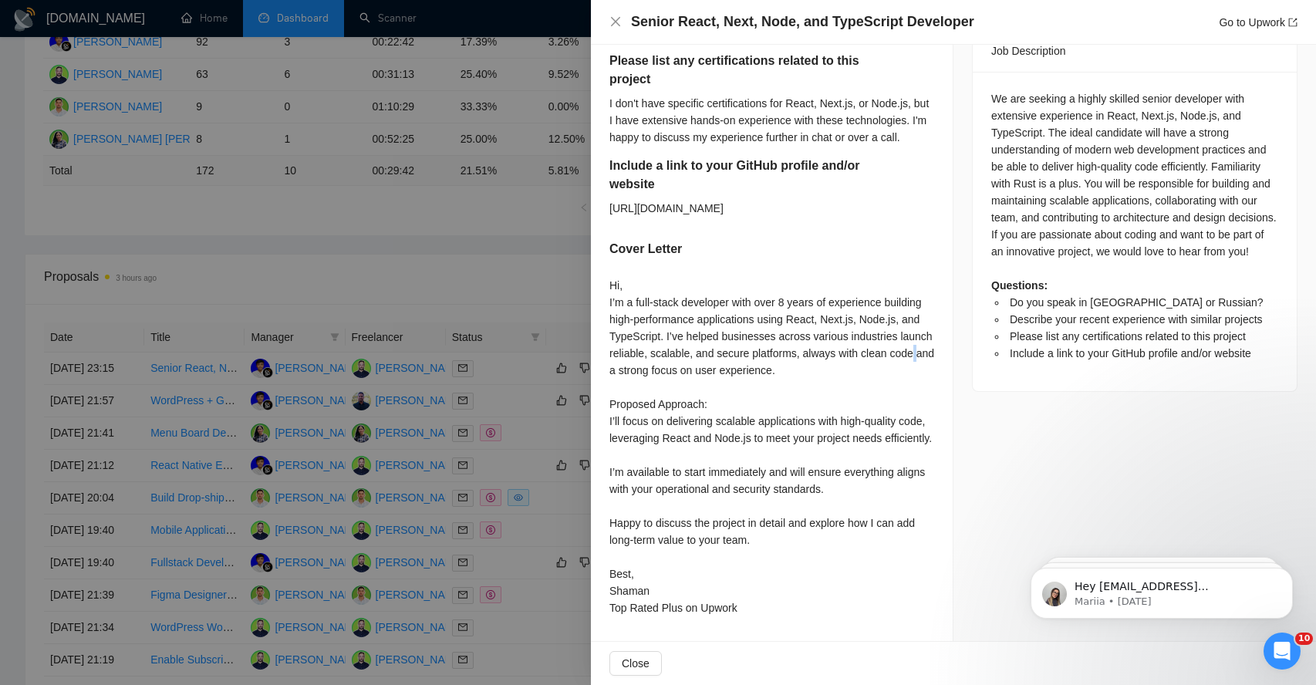
click at [684, 363] on div "Hi, I’m a full-stack developer with over 8 years of experience building high-pe…" at bounding box center [771, 446] width 325 height 339
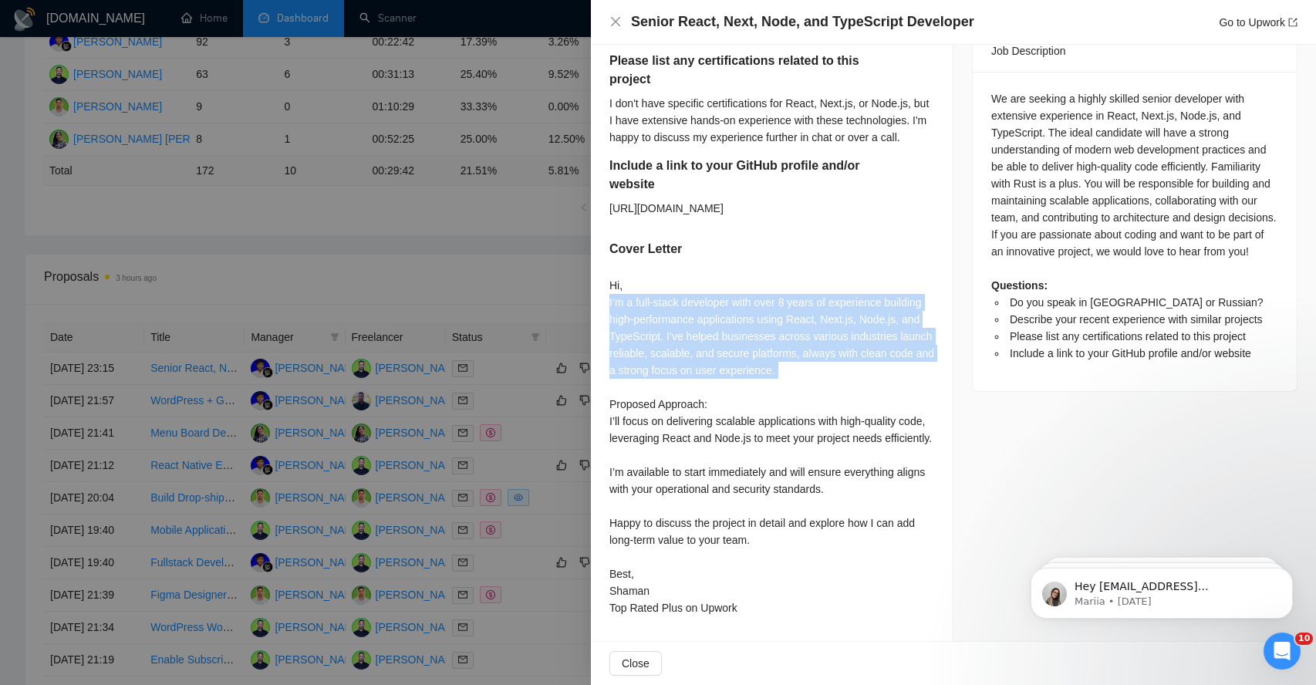
click at [684, 363] on div "Hi, I’m a full-stack developer with over 8 years of experience building high-pe…" at bounding box center [771, 446] width 325 height 339
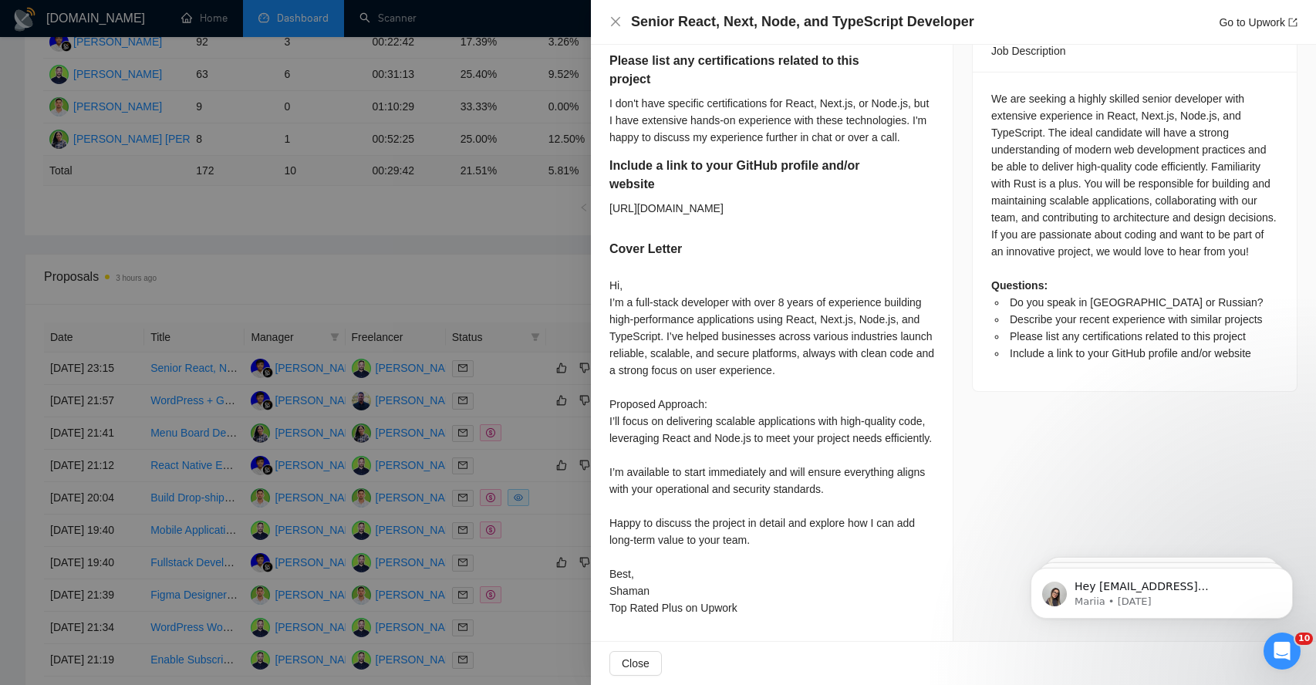
click at [650, 396] on div "Hi, I’m a full-stack developer with over 8 years of experience building high-pe…" at bounding box center [771, 446] width 325 height 339
click at [651, 411] on div "Hi, I’m a full-stack developer with over 8 years of experience building high-pe…" at bounding box center [771, 446] width 325 height 339
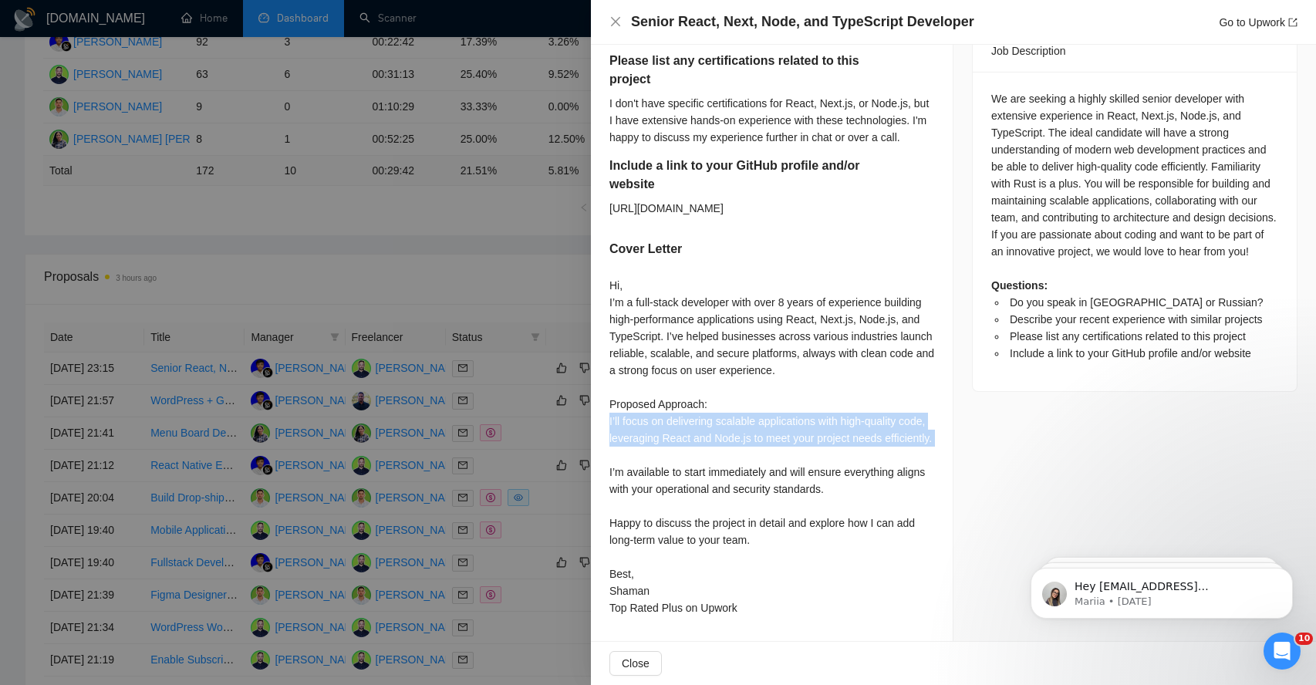
click at [651, 411] on div "Hi, I’m a full-stack developer with over 8 years of experience building high-pe…" at bounding box center [771, 446] width 325 height 339
click at [652, 442] on div "Hi, I’m a full-stack developer with over 8 years of experience building high-pe…" at bounding box center [771, 446] width 325 height 339
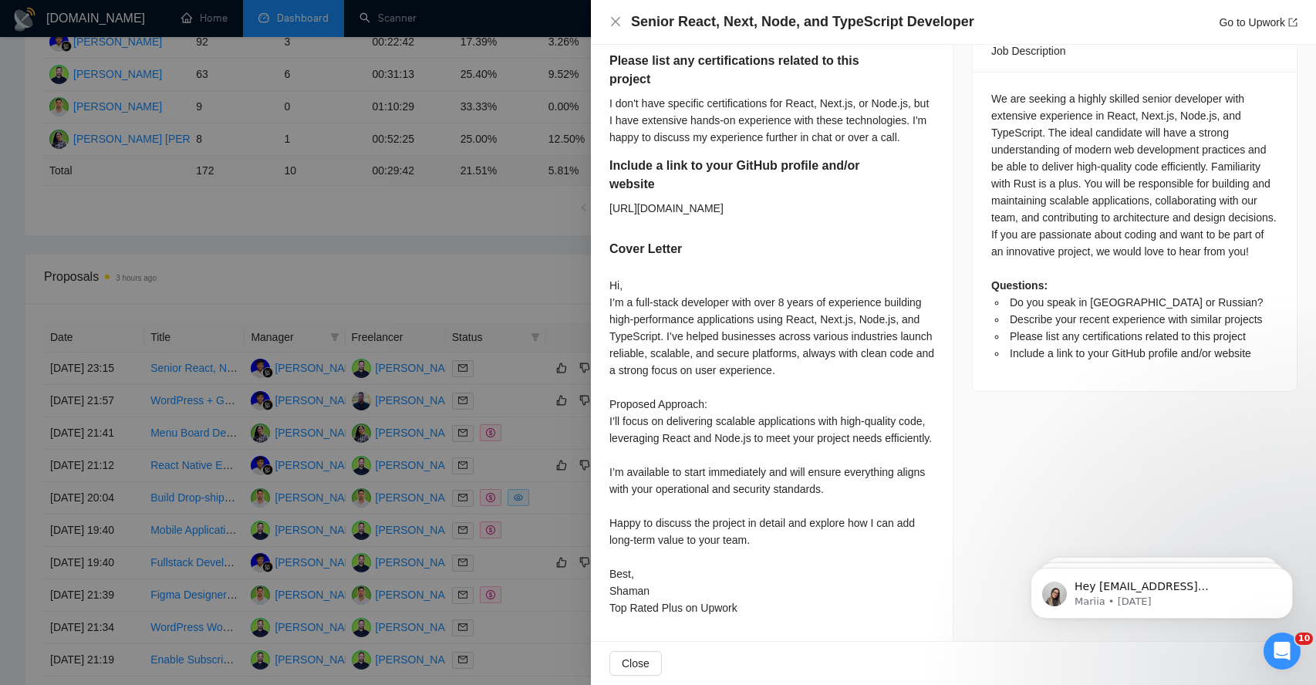
click at [656, 490] on div "Hi, I’m a full-stack developer with over 8 years of experience building high-pe…" at bounding box center [771, 446] width 325 height 339
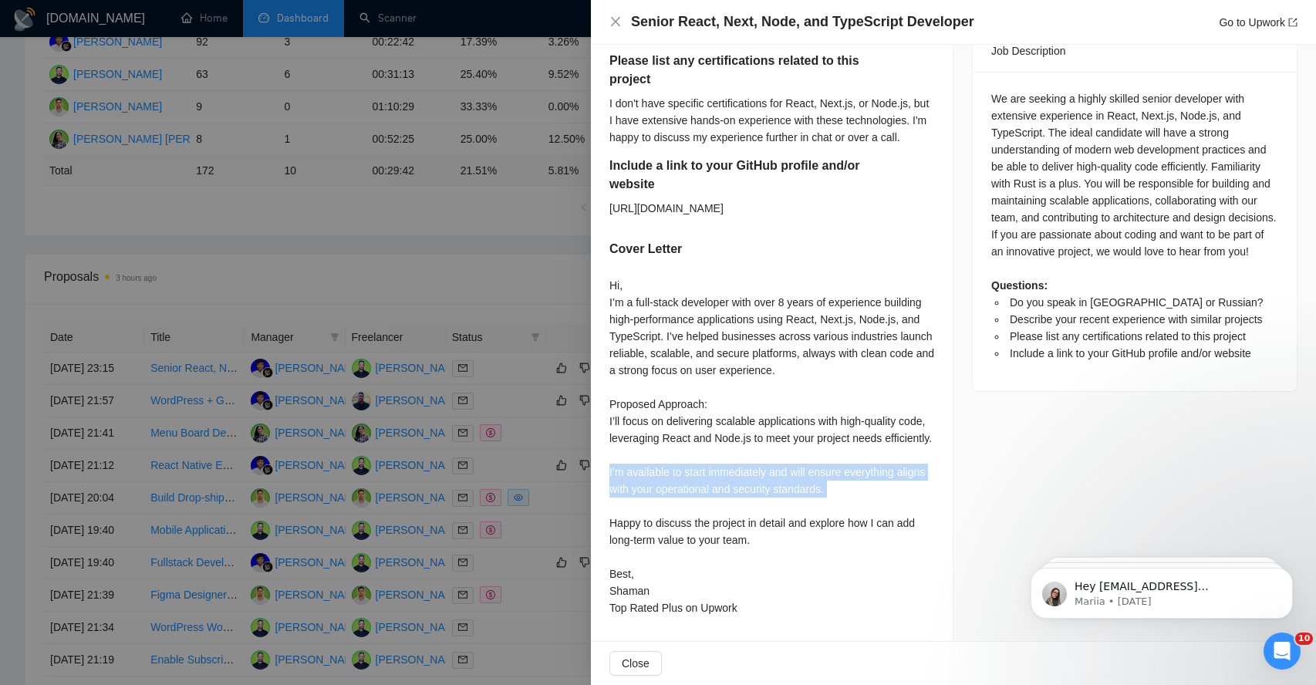
click at [656, 490] on div "Hi, I’m a full-stack developer with over 8 years of experience building high-pe…" at bounding box center [771, 446] width 325 height 339
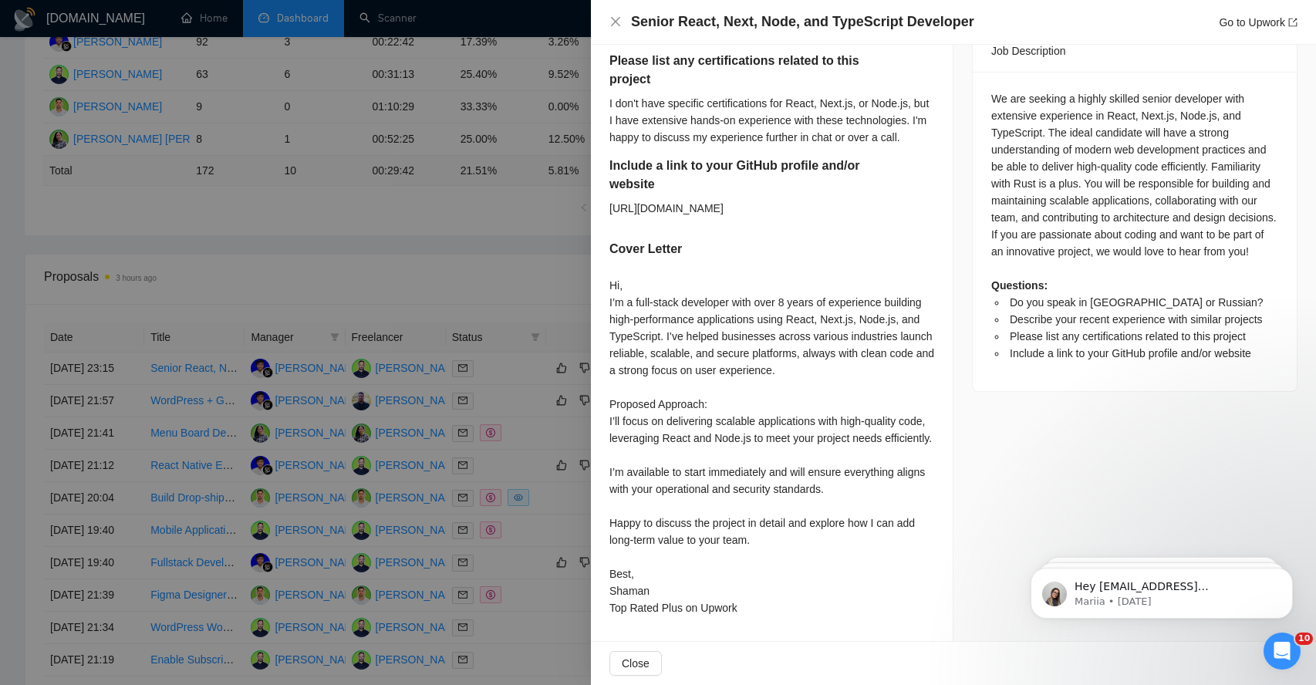
click at [645, 522] on div "Hi, I’m a full-stack developer with over 8 years of experience building high-pe…" at bounding box center [771, 446] width 325 height 339
click at [639, 670] on span "Close" at bounding box center [636, 663] width 28 height 17
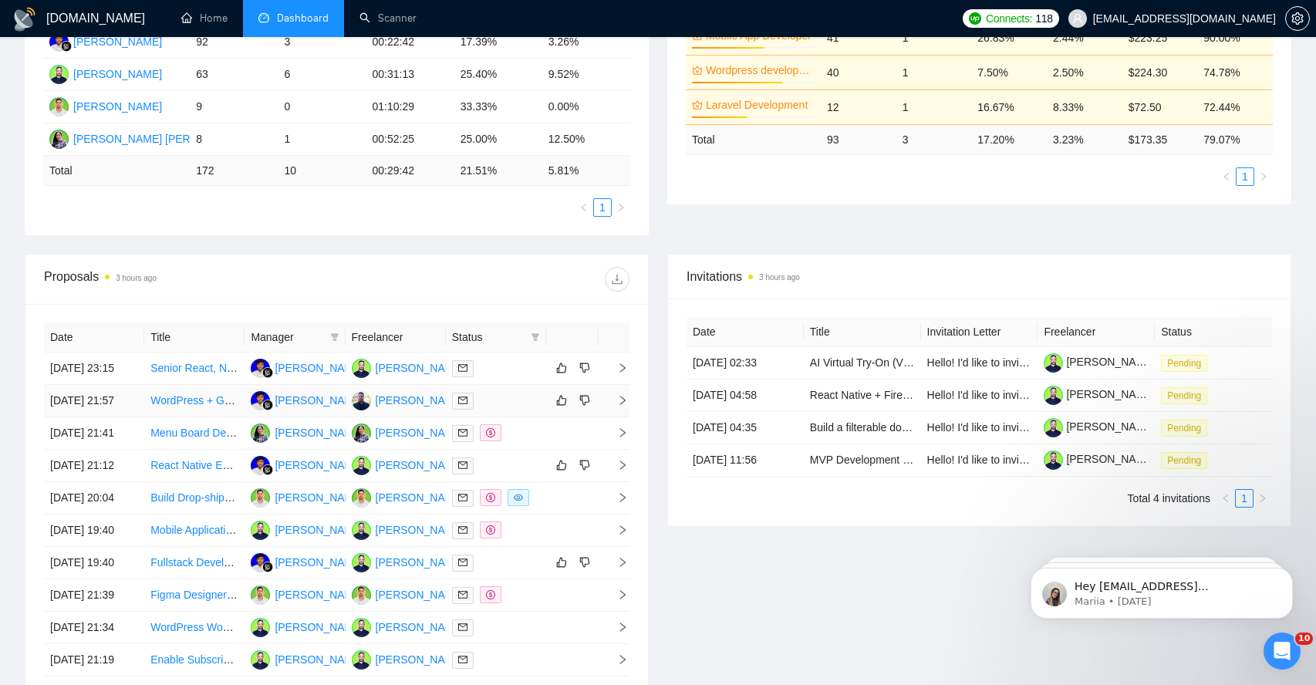
click at [628, 417] on td at bounding box center [614, 401] width 31 height 32
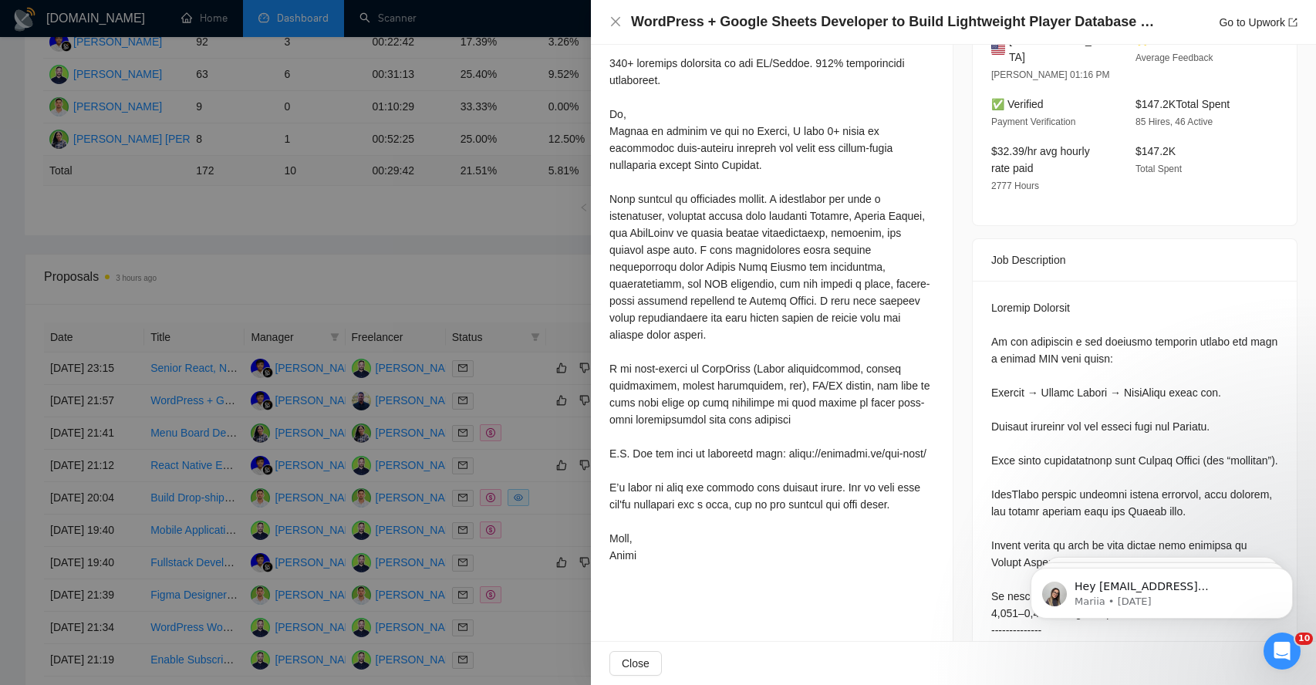
scroll to position [364, 0]
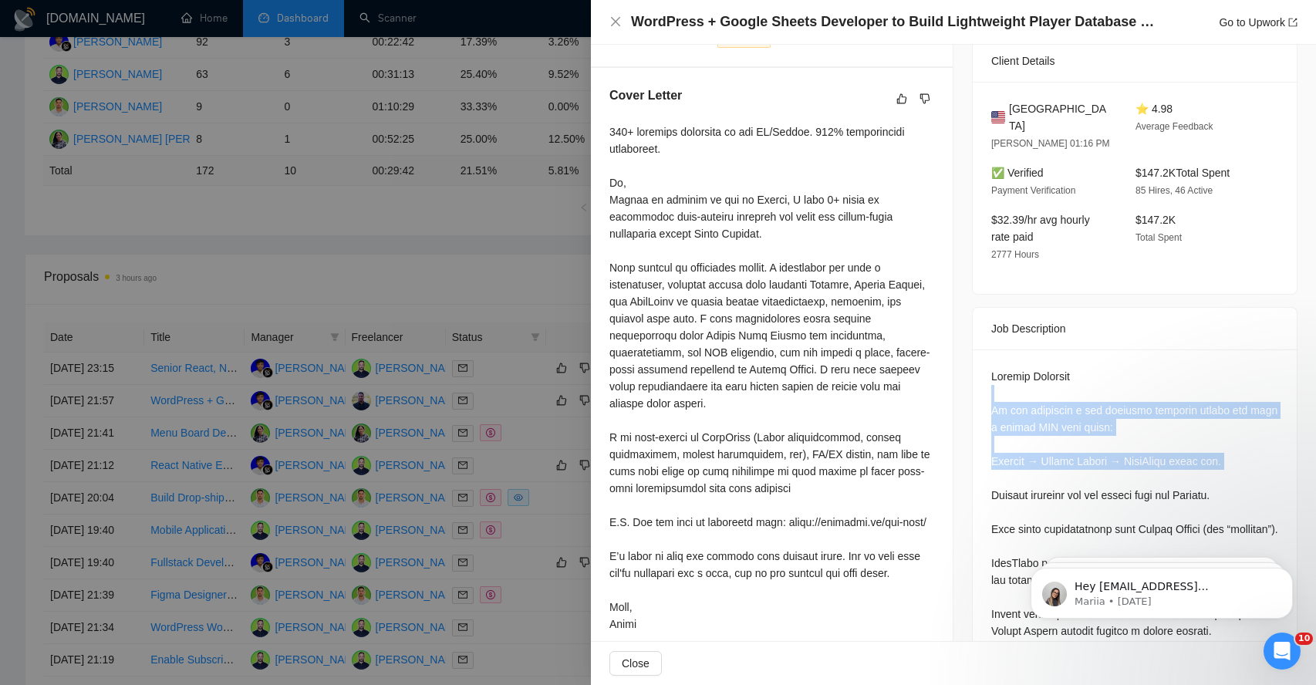
drag, startPoint x: 1000, startPoint y: 367, endPoint x: 1028, endPoint y: 450, distance: 87.8
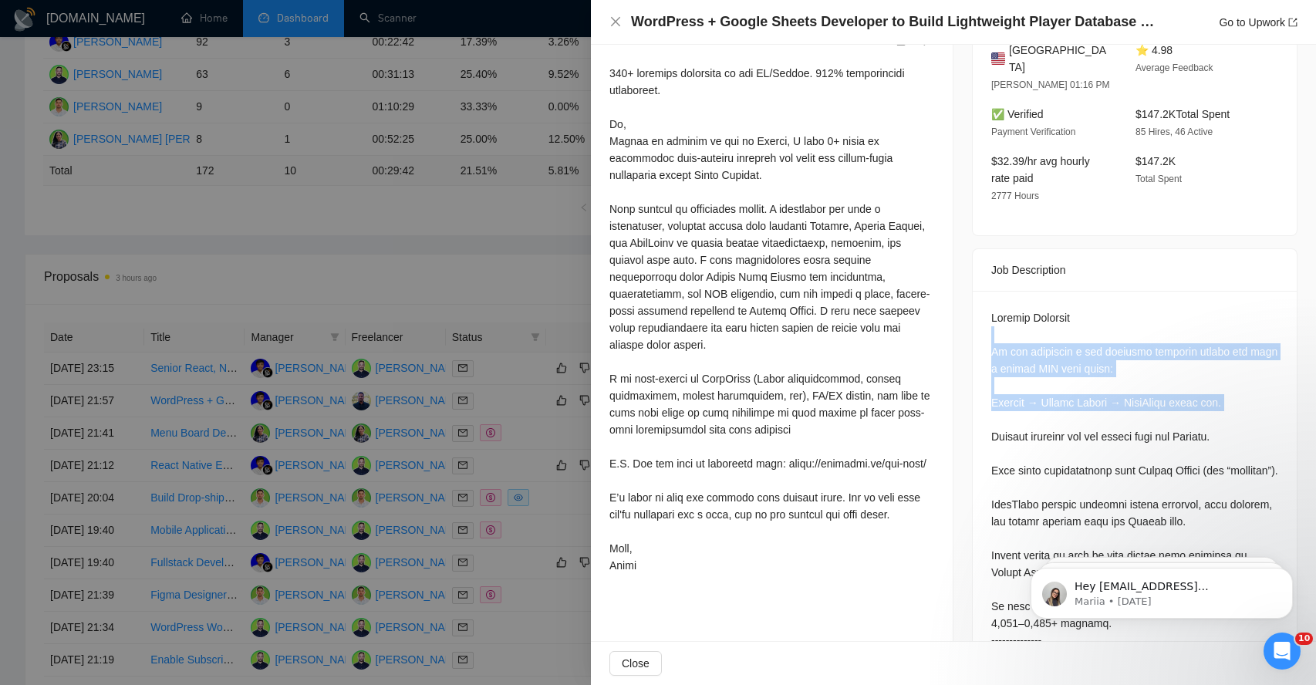
scroll to position [427, 0]
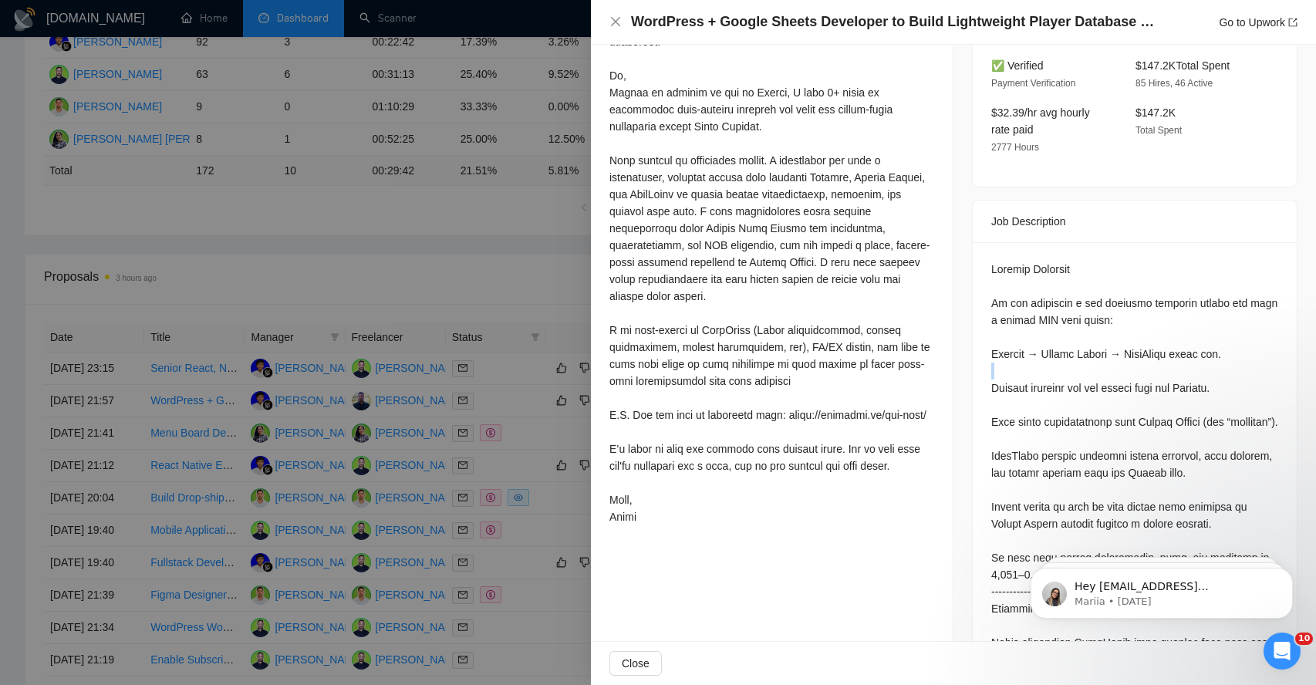
scroll to position [473, 0]
click at [623, 23] on div "WordPress + Google Sheets Developer to Build Lightweight Player Database & Regi…" at bounding box center [953, 21] width 688 height 19
click at [612, 25] on icon "close" at bounding box center [615, 21] width 9 height 9
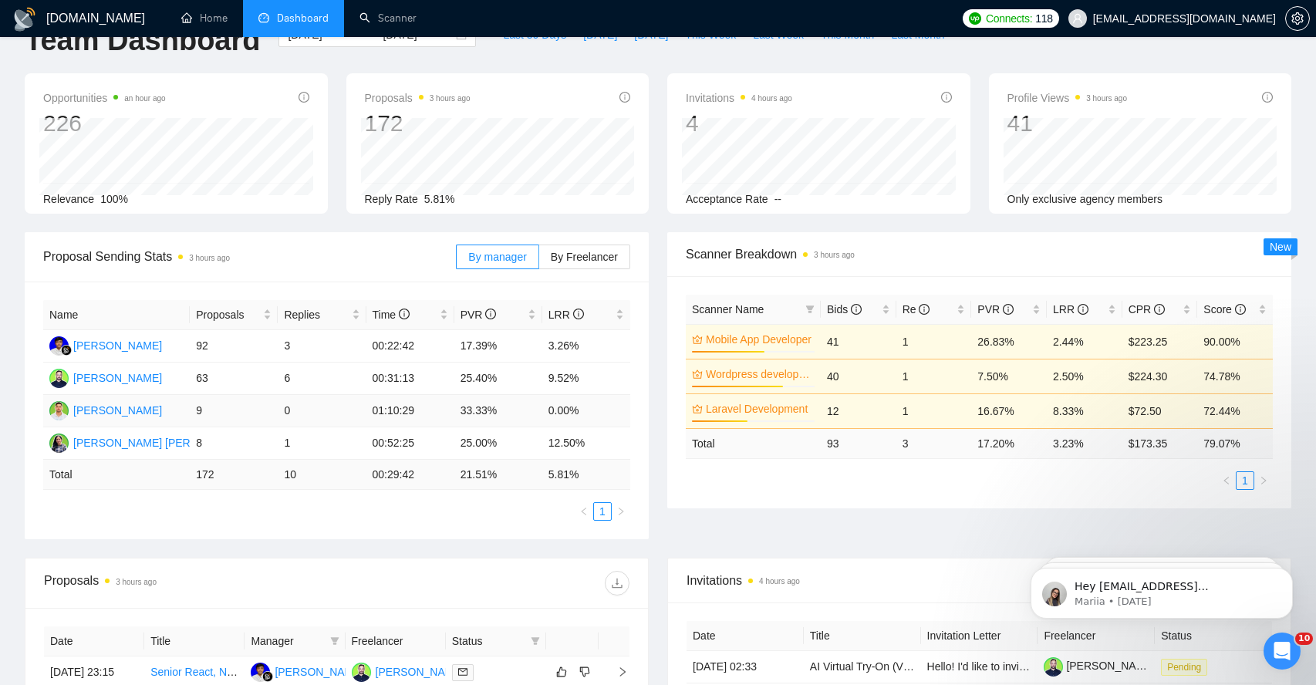
scroll to position [0, 0]
